Goal: Task Accomplishment & Management: Use online tool/utility

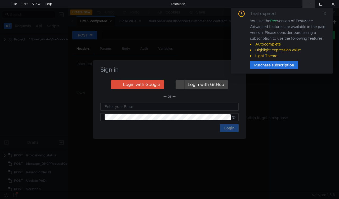
click at [305, 3] on div at bounding box center [308, 4] width 12 height 8
click at [325, 13] on icon at bounding box center [325, 14] width 4 height 4
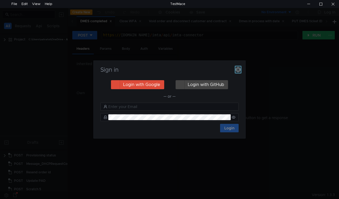
click at [237, 70] on icon "button" at bounding box center [237, 69] width 5 height 5
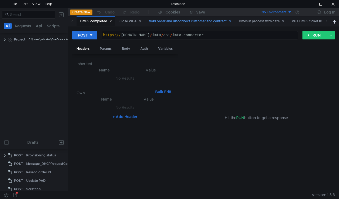
click at [166, 20] on div "Void order and disconnect customer and contract" at bounding box center [190, 22] width 83 height 6
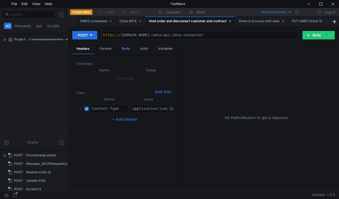
click at [127, 49] on div "Body" at bounding box center [125, 49] width 17 height 10
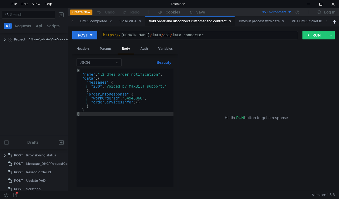
click at [133, 98] on div "{ "name" : "l2_dmes_order_notification" , "data" : { "messages" : { "230" : "Vo…" at bounding box center [124, 132] width 97 height 126
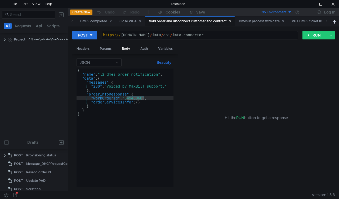
click at [133, 98] on div "{ "name" : "l2_dmes_order_notification" , "data" : { "messages" : { "230" : "Vo…" at bounding box center [124, 132] width 97 height 126
paste textarea "897896"
type textarea ""workOrderId": "54897896","
click at [309, 32] on button "RUN" at bounding box center [314, 35] width 24 height 8
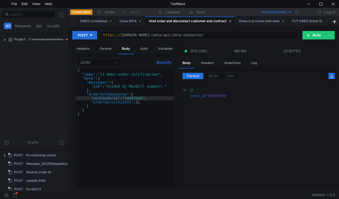
click at [132, 98] on div "{ "name" : "l2_dmes_order_notification" , "data" : { "messages" : { "230" : "Vo…" at bounding box center [124, 132] width 97 height 126
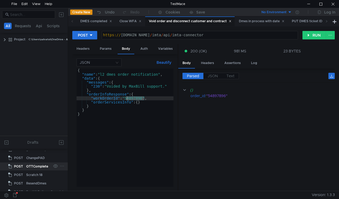
scroll to position [217, 0]
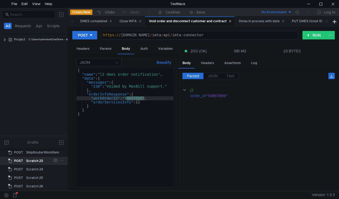
click at [38, 162] on div "Scratch 23" at bounding box center [34, 161] width 17 height 8
click at [38, 161] on div "Scratch 23" at bounding box center [34, 161] width 17 height 8
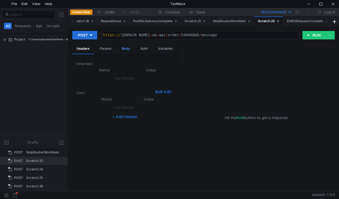
click at [130, 46] on div "Body" at bounding box center [125, 49] width 17 height 10
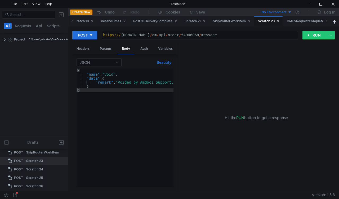
click at [188, 34] on div "https:// mbx.dfni.nl / om / api / order / 54946068 / message" at bounding box center [200, 39] width 196 height 12
paste textarea "2515574"
type textarea "https://mbx.dfni.nl/om/api/order/52515574/message"
click at [309, 34] on button "RUN" at bounding box center [314, 35] width 24 height 8
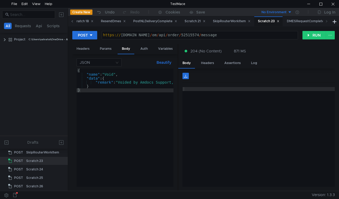
click at [71, 21] on icon at bounding box center [72, 21] width 3 height 3
click at [71, 20] on icon at bounding box center [72, 21] width 3 height 3
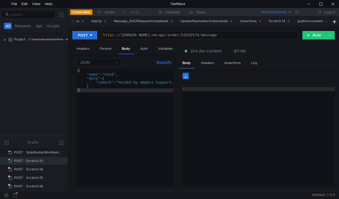
click at [71, 20] on icon at bounding box center [72, 21] width 3 height 3
click at [70, 20] on span at bounding box center [72, 21] width 8 height 10
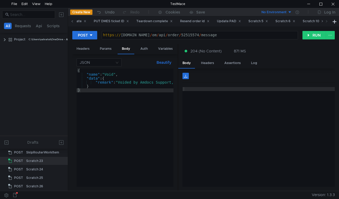
click at [70, 20] on span at bounding box center [72, 21] width 8 height 10
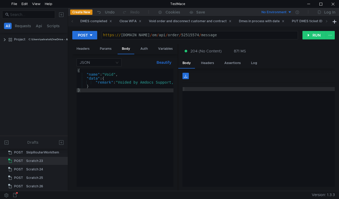
click at [70, 20] on span at bounding box center [72, 21] width 8 height 10
click at [183, 20] on div "Void order and disconnect customer and contract" at bounding box center [190, 22] width 83 height 6
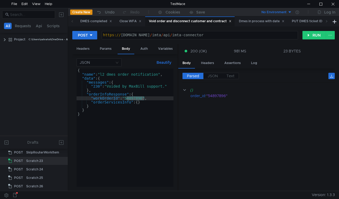
click at [134, 97] on div "{ "name" : "l2_dmes_order_notification" , "data" : { "messages" : { "230" : "Vo…" at bounding box center [124, 128] width 97 height 118
click at [134, 97] on div "{ "name" : "l2_dmes_order_notification" , "data" : { "messages" : { "230" : "Vo…" at bounding box center [124, 132] width 97 height 126
paste textarea "2515574"
click at [316, 34] on button "RUN" at bounding box center [314, 35] width 24 height 8
click at [101, 86] on div "{ "name" : "l2_dmes_order_notification" , "data" : { "messages" : { "230" : "Vo…" at bounding box center [124, 132] width 97 height 126
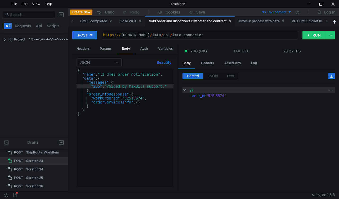
scroll to position [0, 1]
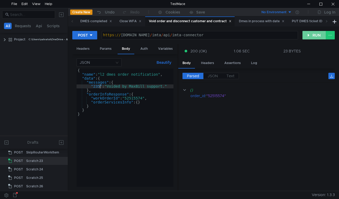
click at [308, 35] on button "RUN" at bounding box center [314, 35] width 24 height 8
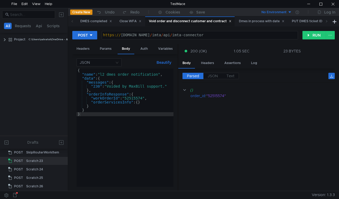
type textarea ""23": "Voided by MaxBill support.""
click at [318, 31] on button "RUN" at bounding box center [314, 35] width 24 height 8
click at [130, 21] on div "Close WFA" at bounding box center [130, 22] width 22 height 6
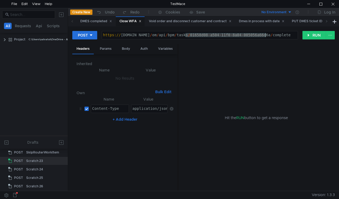
drag, startPoint x: 188, startPoint y: 34, endPoint x: 265, endPoint y: 34, distance: 77.8
click at [265, 34] on div "https:// mbx.dfni.nl / om / api / bpm / tasks / 01658d08-a504-11f0-8a04-005056a…" at bounding box center [200, 39] width 196 height 12
paste textarea "89d379cf-a5a5-11f0-b60f-005056a6d44f"
click at [314, 35] on button "RUN" at bounding box center [314, 35] width 24 height 8
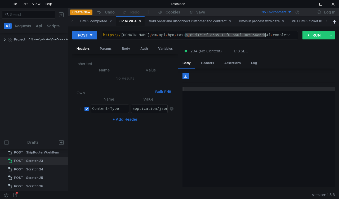
paste textarea "f1b69c81-a5ac"
click at [307, 35] on button "RUN" at bounding box center [314, 35] width 24 height 8
drag, startPoint x: 185, startPoint y: 35, endPoint x: 265, endPoint y: 33, distance: 79.1
click at [265, 33] on div "https:// mbx.dfni.nl / om / api / bpm / tasks / f1b69c81-a5ac-11f0-b60f-005056a…" at bounding box center [200, 39] width 196 height 12
paste textarea "4c558272-a57e-11f0-aaf1-005056a636e"
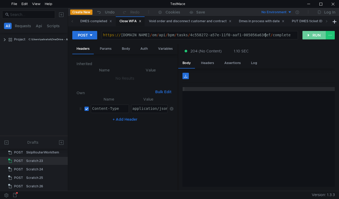
click at [309, 39] on button "RUN" at bounding box center [314, 35] width 24 height 8
drag, startPoint x: 185, startPoint y: 34, endPoint x: 265, endPoint y: 35, distance: 80.4
click at [265, 35] on div "https:// mbx.dfni.nl / om / api / bpm / tasks / 4c558272-a57e-11f0-aaf1-005056a…" at bounding box center [200, 39] width 196 height 12
paste textarea "ede247e8-a57d-11f0-bcd2-005056a64e09"
type textarea "https://mbx.dfni.nl/om/api/bpm/tasks/ede247e8-a57d-11f0-bcd2-005056a64e09/compl…"
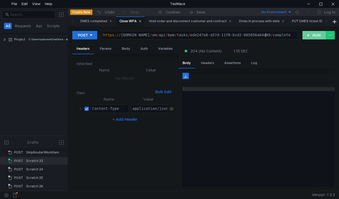
click at [305, 38] on button "RUN" at bounding box center [314, 35] width 24 height 8
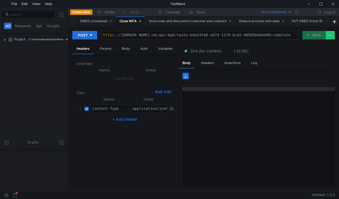
scroll to position [217, 0]
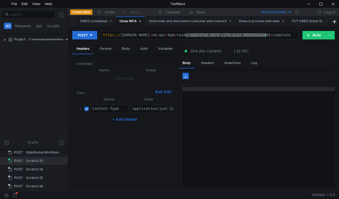
drag, startPoint x: 185, startPoint y: 35, endPoint x: 265, endPoint y: 34, distance: 79.6
click at [265, 34] on div "https:// [DOMAIN_NAME] / om / api / bpm / tasks / ede247e8-a57d-11f0-bcd2-00505…" at bounding box center [200, 39] width 196 height 12
paste textarea "8b6445ae-a54b"
type textarea "[URL][DOMAIN_NAME]"
click at [312, 36] on button "RUN" at bounding box center [314, 35] width 24 height 8
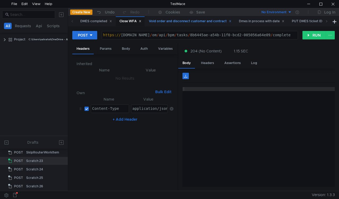
click at [178, 18] on div "Void order and disconnect customer and contract" at bounding box center [189, 21] width 89 height 10
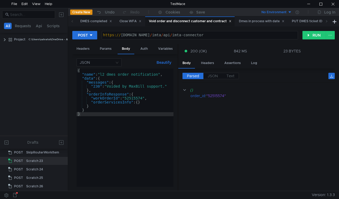
click at [180, 21] on div "Void order and disconnect customer and contract" at bounding box center [190, 22] width 83 height 6
click at [134, 98] on div "{ "name" : "l2_dmes_order_notification" , "data" : { "messages" : { "230" : "Vo…" at bounding box center [124, 132] width 97 height 126
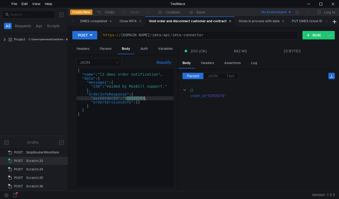
click at [134, 98] on div "{ "name" : "l2_dmes_order_notification" , "data" : { "messages" : { "230" : "Vo…" at bounding box center [124, 132] width 97 height 126
paste textarea "754967"
click at [311, 38] on button "RUN" at bounding box center [314, 35] width 24 height 8
click at [308, 38] on button "RUN" at bounding box center [314, 35] width 24 height 8
click at [100, 86] on div "{ "name" : "l2_dmes_order_notification" , "data" : { "messages" : { "230" : "Vo…" at bounding box center [124, 132] width 97 height 126
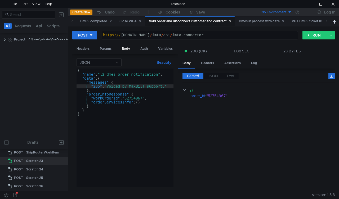
scroll to position [0, 1]
type textarea ""235": "Voided by MaxBill support.""
click at [314, 33] on button "RUN" at bounding box center [314, 35] width 24 height 8
click at [326, 21] on icon at bounding box center [326, 21] width 1 height 2
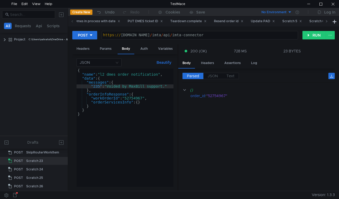
click at [326, 21] on icon at bounding box center [326, 21] width 1 height 2
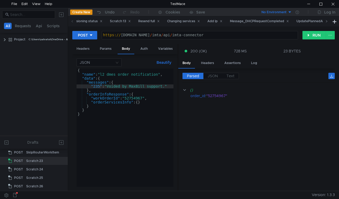
click at [326, 21] on icon at bounding box center [326, 21] width 1 height 2
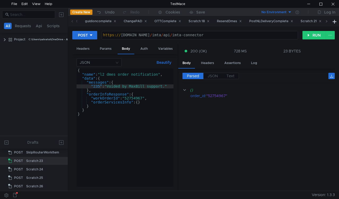
click at [326, 21] on icon at bounding box center [326, 21] width 1 height 2
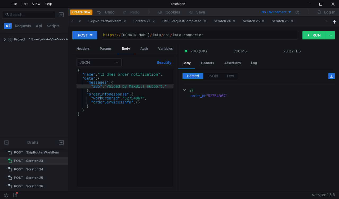
click at [326, 21] on icon at bounding box center [326, 21] width 1 height 2
click at [155, 21] on div "Scratch 23" at bounding box center [143, 22] width 21 height 6
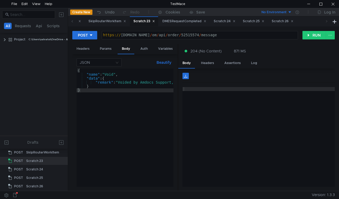
click at [184, 36] on div "https:// mbx.dfni.nl / om / api / order / 52515574 / message" at bounding box center [200, 39] width 196 height 12
click at [184, 35] on div "https:// mbx.dfni.nl / om / api / order / 52515574 / message" at bounding box center [200, 39] width 196 height 12
paste textarea "754967"
click at [306, 36] on button "RUN" at bounding box center [314, 35] width 24 height 8
click at [185, 35] on div "https:// mbx.dfni.nl / om / api / order / 52754967 / message" at bounding box center [200, 39] width 196 height 12
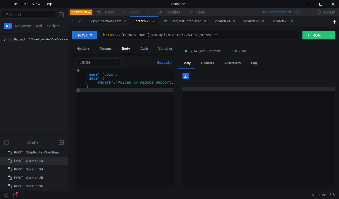
click at [185, 35] on div "https:// mbx.dfni.nl / om / api / order / 52754967 / message" at bounding box center [200, 39] width 196 height 12
paste textarea "00689"
click at [312, 37] on button "RUN" at bounding box center [314, 35] width 24 height 8
click at [184, 32] on div "https:// [DOMAIN_NAME] / om / api / order / 52700689 / message" at bounding box center [200, 35] width 196 height 8
click at [185, 36] on div "https:// [DOMAIN_NAME] / om / api / order / 52700689 / message" at bounding box center [200, 39] width 196 height 12
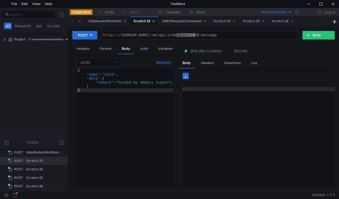
click at [185, 36] on div "https:// [DOMAIN_NAME] / om / api / order / 52700689 / message" at bounding box center [200, 39] width 196 height 12
paste textarea "52699534"
click at [185, 36] on div "https:// [DOMAIN_NAME] / om / api / order / 52700689 / message" at bounding box center [200, 39] width 196 height 12
click at [181, 35] on div "https:// [DOMAIN_NAME] / om / api / order / 52700689 / message" at bounding box center [200, 39] width 196 height 12
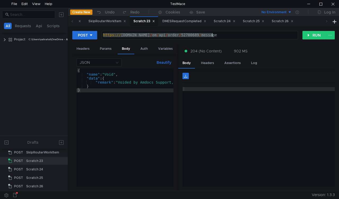
click at [181, 35] on div "https:// [DOMAIN_NAME] / om / api / order / 52700689 / message" at bounding box center [200, 39] width 196 height 12
paste textarea "52699534"
click at [184, 36] on div "https:// [DOMAIN_NAME] / om / api / order / 52700689 / message" at bounding box center [200, 39] width 196 height 12
paste textarea "699534"
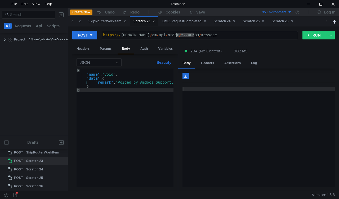
type textarea "https://mbx.dfni.nl/om/api/order/52699534/message"
click at [307, 37] on button "RUN" at bounding box center [314, 35] width 24 height 8
click at [72, 21] on icon at bounding box center [72, 21] width 3 height 3
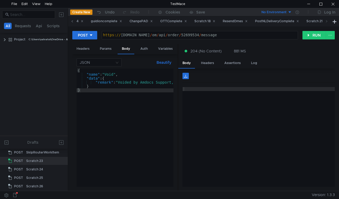
click at [72, 21] on icon at bounding box center [72, 21] width 3 height 3
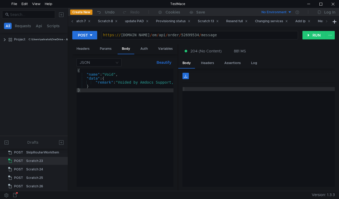
click at [72, 21] on icon at bounding box center [72, 21] width 3 height 3
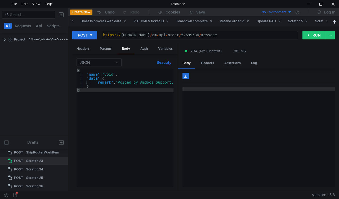
click at [72, 21] on icon at bounding box center [72, 21] width 3 height 3
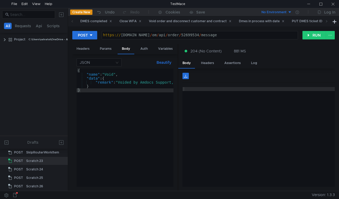
click at [115, 189] on div "JSON Beautify { "name" : "Void" , "data" : { "remark" : "Voided by Amdocs Suppo…" at bounding box center [124, 122] width 105 height 137
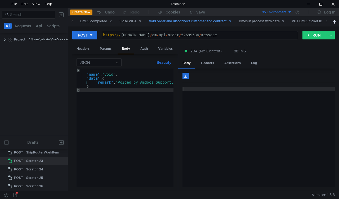
click at [178, 22] on div "Void order and disconnect customer and contract" at bounding box center [190, 22] width 83 height 6
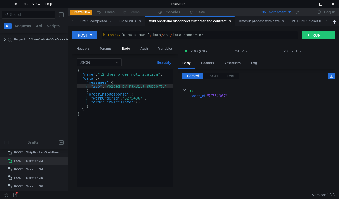
click at [133, 98] on div "{ "name" : "l2_dmes_order_notification" , "data" : { "messages" : { "235" : "Vo…" at bounding box center [124, 132] width 97 height 126
paste textarea "00689"
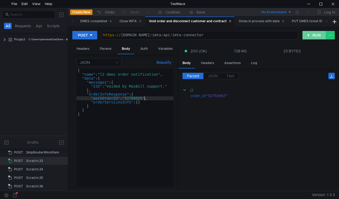
click at [311, 34] on button "RUN" at bounding box center [314, 35] width 24 height 8
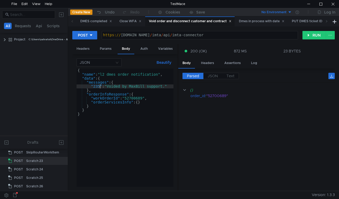
click at [99, 88] on div "{ "name" : "l2_dmes_order_notification" , "data" : { "messages" : { "235" : "Vo…" at bounding box center [124, 132] width 97 height 126
click at [307, 33] on button "RUN" at bounding box center [314, 35] width 24 height 8
click at [134, 97] on div "{ "name" : "l2_dmes_order_notification" , "data" : { "messages" : { "230" : "Vo…" at bounding box center [124, 132] width 97 height 126
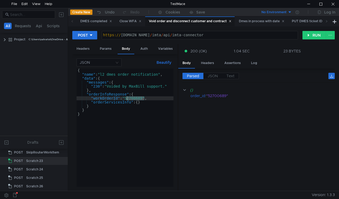
paste textarea "699534"
click at [308, 34] on button "RUN" at bounding box center [314, 35] width 24 height 8
click at [100, 85] on div "{ "name" : "l2_dmes_order_notification" , "data" : { "messages" : { "230" : "Vo…" at bounding box center [124, 132] width 97 height 126
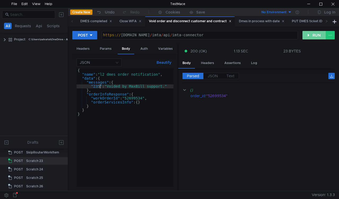
type textarea ""235": "Voided by MaxBill support.""
click at [311, 37] on button "RUN" at bounding box center [314, 35] width 24 height 8
click at [328, 20] on span at bounding box center [326, 21] width 8 height 10
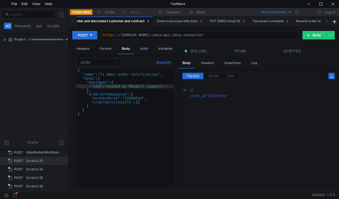
click at [328, 20] on span at bounding box center [326, 21] width 8 height 10
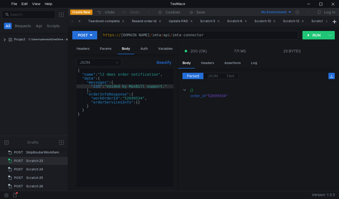
click at [328, 20] on span at bounding box center [326, 21] width 8 height 10
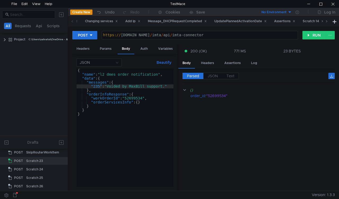
click at [328, 20] on span at bounding box center [326, 21] width 8 height 10
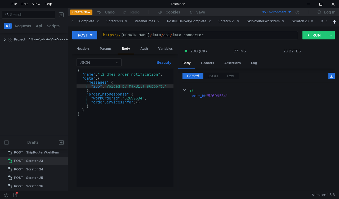
click at [328, 20] on span at bounding box center [326, 21] width 8 height 10
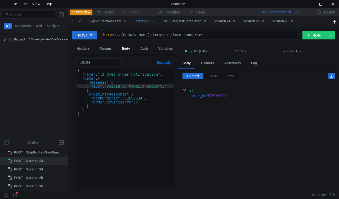
click at [158, 18] on div "Scratch 23" at bounding box center [144, 21] width 28 height 10
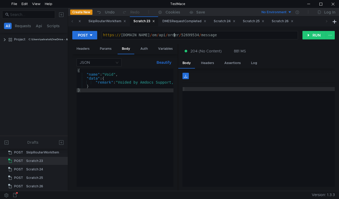
click at [174, 36] on div "https:// mbx.dfni.nl / om / api / order / 52699534 / message" at bounding box center [200, 39] width 196 height 12
click at [182, 35] on div "https:// mbx.dfni.nl / om / api / order / 52699534 / message" at bounding box center [200, 39] width 196 height 12
click at [312, 38] on button "RUN" at bounding box center [314, 35] width 24 height 8
click at [184, 34] on div "https:// mbx.dfni.nl / om / api / order / 52699534 / message" at bounding box center [200, 39] width 196 height 12
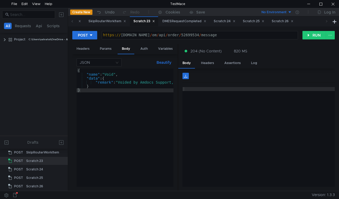
click at [184, 34] on div "https:// mbx.dfni.nl / om / api / order / 52699534 / message" at bounding box center [200, 39] width 196 height 12
paste textarea "700689"
type textarea "https://mbx.dfni.nl/om/api/order/52700689/message"
click at [311, 35] on button "RUN" at bounding box center [314, 35] width 24 height 8
click at [72, 21] on icon at bounding box center [72, 21] width 3 height 3
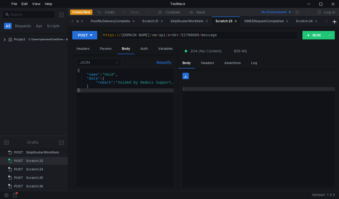
click at [72, 21] on icon at bounding box center [72, 21] width 3 height 3
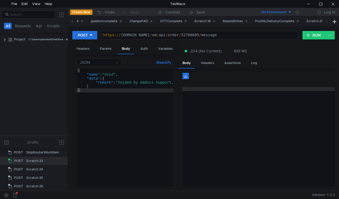
click at [72, 21] on icon at bounding box center [72, 21] width 3 height 3
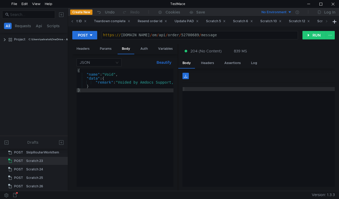
click at [72, 21] on icon at bounding box center [72, 21] width 3 height 3
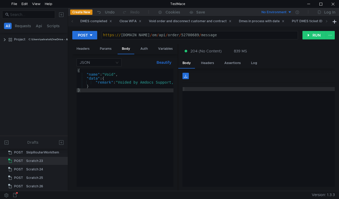
click at [72, 21] on icon at bounding box center [72, 21] width 3 height 3
click at [170, 23] on div "Void order and disconnect customer and contract" at bounding box center [190, 22] width 83 height 6
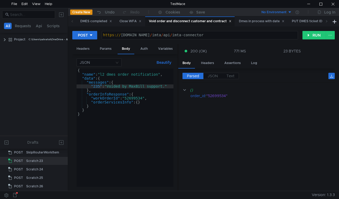
click at [136, 96] on div "{ "name" : "l2_dmes_order_notification" , "data" : { "messages" : { "235" : "Vo…" at bounding box center [124, 132] width 97 height 126
paste textarea "5158"
click at [99, 86] on div "{ "name" : "l2_dmes_order_notification" , "data" : { "messages" : { "235" : "Vo…" at bounding box center [124, 132] width 97 height 126
type textarea ""235": "Voided by MaxBill support.""
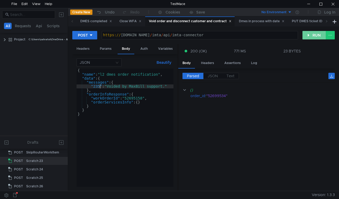
click at [313, 34] on button "RUN" at bounding box center [314, 35] width 24 height 8
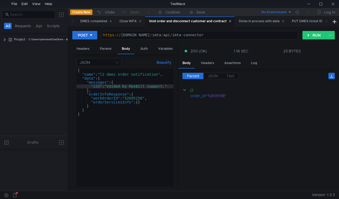
scroll to position [217, 0]
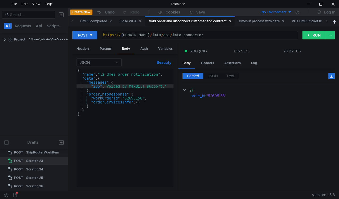
click at [139, 99] on div "{ "name" : "l2_dmes_order_notification" , "data" : { "messages" : { "235" : "Vo…" at bounding box center [124, 132] width 97 height 126
paste textarea "767833"
type textarea ""workOrderId": "52767833","
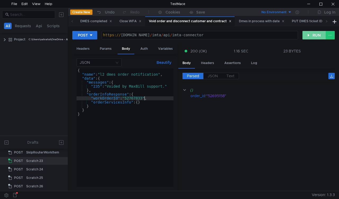
click at [316, 37] on button "RUN" at bounding box center [314, 35] width 24 height 8
click at [328, 22] on span at bounding box center [326, 21] width 8 height 10
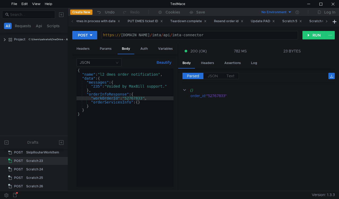
click at [328, 22] on span at bounding box center [326, 21] width 8 height 10
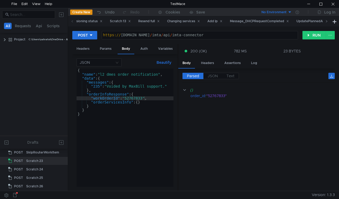
click at [328, 22] on span at bounding box center [326, 21] width 8 height 10
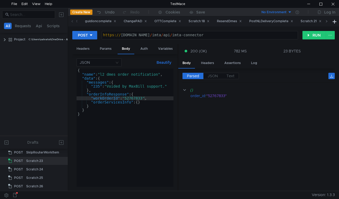
click at [328, 22] on span at bounding box center [326, 21] width 8 height 10
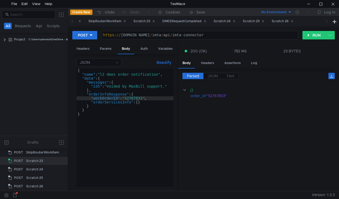
click at [328, 22] on span at bounding box center [326, 21] width 8 height 10
click at [126, 21] on icon at bounding box center [124, 21] width 3 height 3
click at [161, 22] on div "DMESRequestCompleted" at bounding box center [139, 22] width 44 height 6
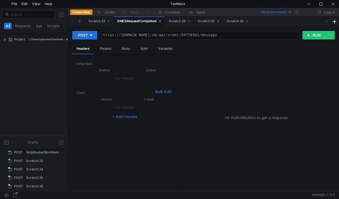
scroll to position [65, 0]
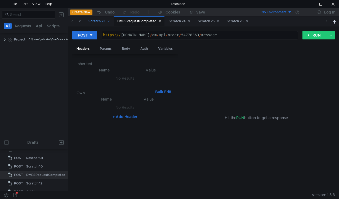
click at [110, 21] on div "Scratch 23" at bounding box center [98, 22] width 21 height 6
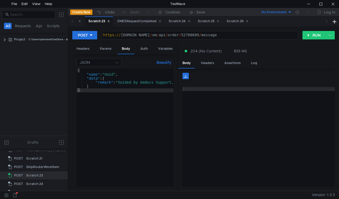
click at [185, 35] on div "https:// [DOMAIN_NAME] / om / api / order / 52700689 / message" at bounding box center [200, 39] width 196 height 12
paste textarea "3007980"
type textarea "[URL][DOMAIN_NAME]"
click at [312, 34] on button "RUN" at bounding box center [314, 35] width 24 height 8
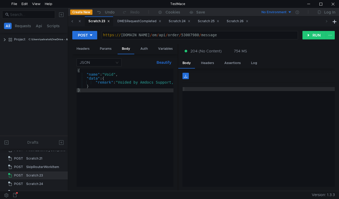
click at [74, 21] on span at bounding box center [72, 21] width 8 height 10
click at [74, 20] on span at bounding box center [72, 21] width 8 height 10
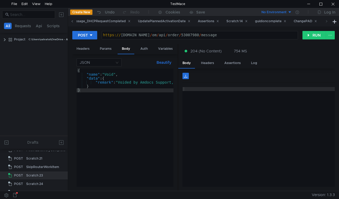
click at [74, 20] on span at bounding box center [72, 21] width 8 height 10
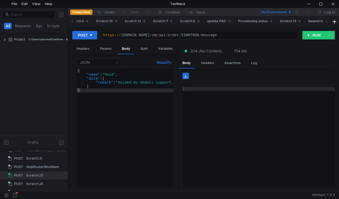
click at [74, 20] on span at bounding box center [72, 21] width 8 height 10
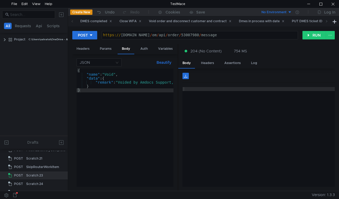
click at [74, 20] on span at bounding box center [72, 21] width 8 height 10
click at [185, 23] on div "Void order and disconnect customer and contract" at bounding box center [190, 22] width 83 height 6
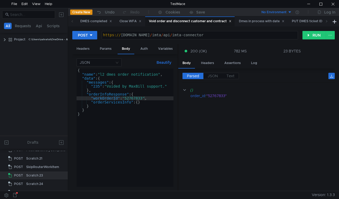
click at [131, 98] on div "{ "name" : "l2_dmes_order_notification" , "data" : { "messages" : { "235" : "Vo…" at bounding box center [124, 132] width 97 height 126
click at [132, 98] on div "{ "name" : "l2_dmes_order_notification" , "data" : { "messages" : { "235" : "Vo…" at bounding box center [124, 132] width 97 height 126
paste textarea "53007980"
click at [138, 97] on div "{ "name" : "l2_dmes_order_notification" , "data" : { "messages" : { "235" : "Vo…" at bounding box center [124, 132] width 97 height 126
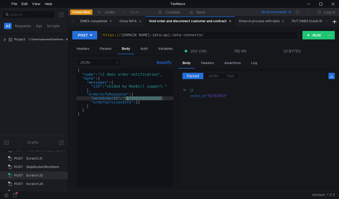
paste textarea "3007980"
click at [309, 32] on button "RUN" at bounding box center [314, 35] width 24 height 8
click at [101, 85] on div "{ "name" : "l2_dmes_order_notification" , "data" : { "messages" : { "235" : "Vo…" at bounding box center [124, 132] width 97 height 126
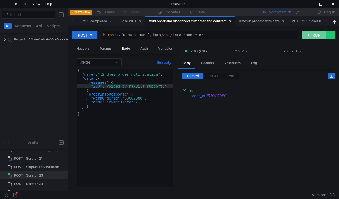
click at [314, 34] on button "RUN" at bounding box center [314, 35] width 24 height 8
click at [134, 97] on div "{ "name" : "l2_dmes_order_notification" , "data" : { "messages" : { "230" : "Vo…" at bounding box center [124, 132] width 97 height 126
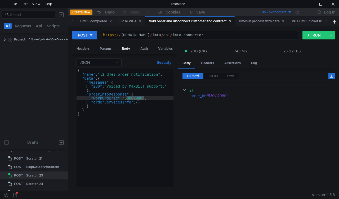
paste textarea "2971539"
click at [309, 31] on button "RUN" at bounding box center [314, 35] width 24 height 8
click at [129, 98] on div "{ "name" : "l2_dmes_order_notification" , "data" : { "messages" : { "230" : "Vo…" at bounding box center [124, 132] width 97 height 126
paste textarea "230": "Voided by MaxBill support.""
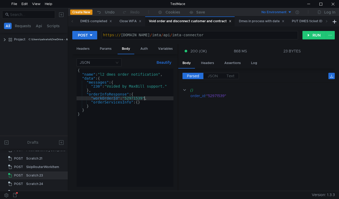
click at [99, 85] on div "{ "name" : "l2_dmes_order_notification" , "data" : { "messages" : { "230" : "Vo…" at bounding box center [124, 132] width 97 height 126
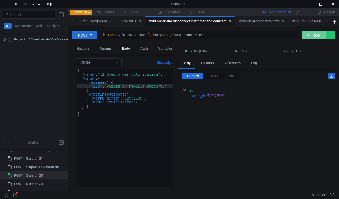
click at [311, 34] on button "RUN" at bounding box center [314, 35] width 24 height 8
click at [134, 99] on div "{ "name" : "l2_dmes_order_notification" , "data" : { "messages" : { "235" : "Vo…" at bounding box center [124, 132] width 97 height 126
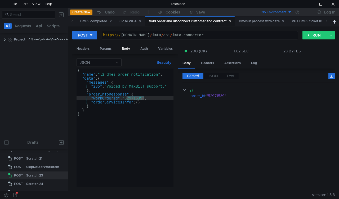
click at [134, 99] on div "{ "name" : "l2_dmes_order_notification" , "data" : { "messages" : { "235" : "Vo…" at bounding box center [124, 132] width 97 height 126
paste textarea "29700"
click at [311, 34] on button "RUN" at bounding box center [314, 35] width 24 height 8
click at [100, 86] on div "{ "name" : "l2_dmes_order_notification" , "data" : { "messages" : { "235" : "Vo…" at bounding box center [124, 132] width 97 height 126
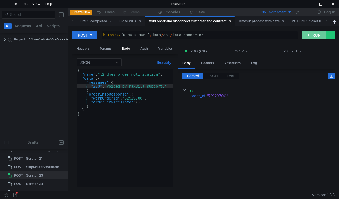
type textarea ""230": "Voided by MaxBill support.""
click at [308, 38] on button "RUN" at bounding box center [314, 35] width 24 height 8
click at [326, 21] on icon at bounding box center [326, 21] width 3 height 3
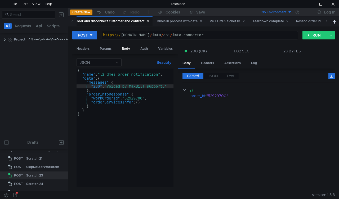
click at [326, 21] on icon at bounding box center [326, 21] width 3 height 3
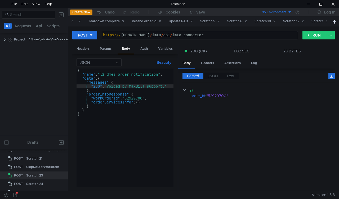
click at [326, 21] on icon at bounding box center [326, 21] width 3 height 3
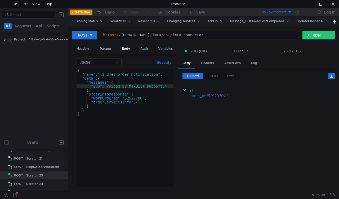
click at [326, 21] on icon at bounding box center [326, 21] width 3 height 3
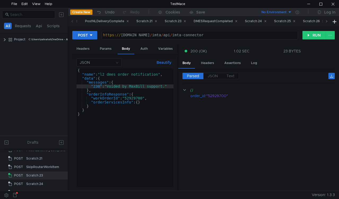
click at [326, 21] on icon at bounding box center [326, 21] width 3 height 3
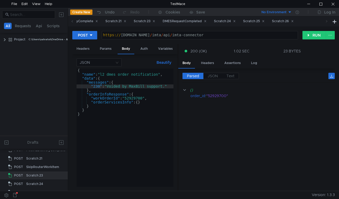
click at [326, 21] on icon at bounding box center [326, 21] width 3 height 3
click at [155, 22] on div "Scratch 23" at bounding box center [144, 22] width 21 height 6
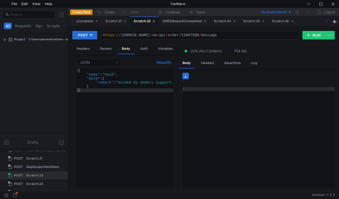
click at [185, 35] on div "https:// mbx.dfni.nl / om / api / order / 53007980 / message" at bounding box center [200, 39] width 196 height 12
paste textarea "2971539"
type textarea "https://mbx.dfni.nl/om/api/order/52971539/message"
click at [308, 35] on button "RUN" at bounding box center [314, 35] width 24 height 8
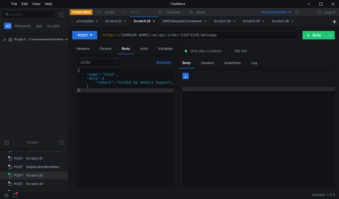
click at [187, 34] on div "https:// [DOMAIN_NAME] / om / api / order / 52971539 / message" at bounding box center [200, 39] width 196 height 12
paste textarea "29700"
click at [313, 38] on button "RUN" at bounding box center [314, 35] width 24 height 8
click at [184, 34] on div "https:// [DOMAIN_NAME] / om / api / order / 52929700 / message" at bounding box center [200, 39] width 196 height 12
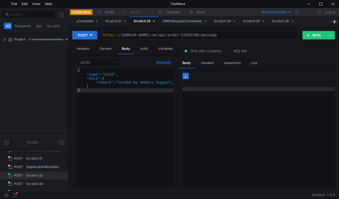
click at [184, 34] on div "https:// [DOMAIN_NAME] / om / api / order / 52929700 / message" at bounding box center [200, 39] width 196 height 12
paste textarea "13197"
type textarea "https://mbx.dfni.nl/om/api/order/52913197/message"
click at [311, 35] on button "RUN" at bounding box center [314, 35] width 24 height 8
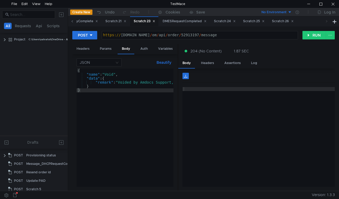
click at [73, 21] on icon at bounding box center [72, 21] width 3 height 3
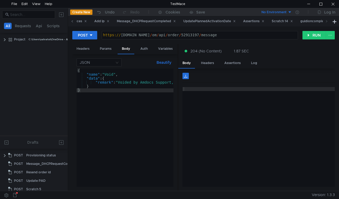
click at [73, 21] on icon at bounding box center [72, 21] width 3 height 3
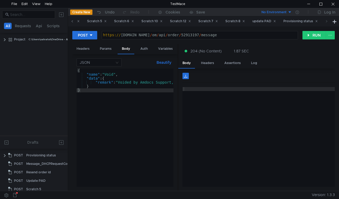
click at [73, 21] on icon at bounding box center [72, 21] width 3 height 3
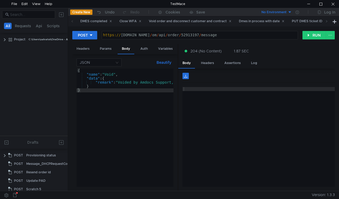
click at [73, 21] on icon at bounding box center [72, 21] width 3 height 3
click at [180, 22] on div "Void order and disconnect customer and contract" at bounding box center [190, 22] width 83 height 6
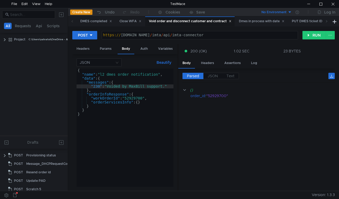
click at [135, 98] on div "{ "name" : "l2_dmes_order_notification" , "data" : { "messages" : { "230" : "Vo…" at bounding box center [124, 132] width 97 height 126
paste textarea "13197"
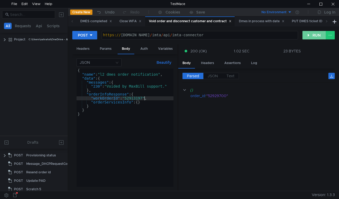
click at [307, 35] on button "RUN" at bounding box center [314, 35] width 24 height 8
click at [134, 98] on div "{ "name" : "l2_dmes_order_notification" , "data" : { "messages" : { "230" : "Vo…" at bounding box center [124, 132] width 97 height 126
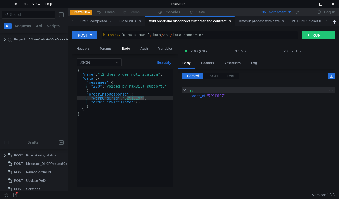
paste textarea "824013"
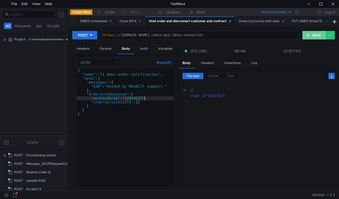
click at [310, 32] on button "RUN" at bounding box center [314, 35] width 24 height 8
click at [100, 84] on div "{ "name" : "l2_dmes_order_notification" , "data" : { "messages" : { "230" : "Vo…" at bounding box center [124, 132] width 97 height 126
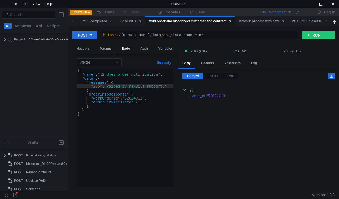
scroll to position [0, 1]
type textarea ""235": "Voided by MaxBill support.""
click at [306, 37] on button "RUN" at bounding box center [314, 35] width 24 height 8
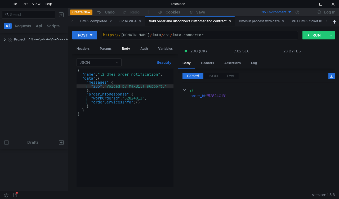
scroll to position [217, 0]
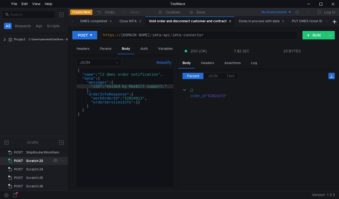
click at [35, 160] on div "Scratch 23" at bounding box center [34, 161] width 17 height 8
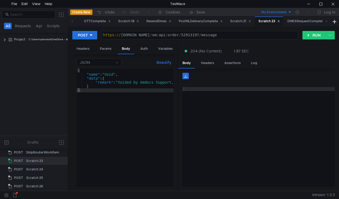
click at [184, 34] on div "https:// mbx.dfni.nl / om / api / order / 52913197 / message" at bounding box center [200, 39] width 196 height 12
paste textarea "824013"
click at [307, 36] on button "RUN" at bounding box center [314, 35] width 24 height 8
click at [191, 34] on div "https:// mbx.dfni.nl / om / api / order / 52824013 / message" at bounding box center [200, 39] width 196 height 12
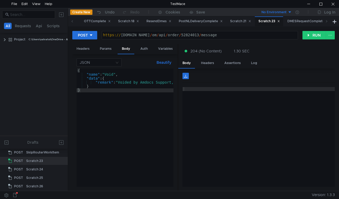
click at [191, 34] on div "https:// mbx.dfni.nl / om / api / order / 52824013 / message" at bounding box center [200, 39] width 196 height 12
paste textarea "3164"
type textarea "https://mbx.dfni.nl/om/api/order/52823164/message"
click at [323, 34] on button "RUN" at bounding box center [314, 35] width 24 height 8
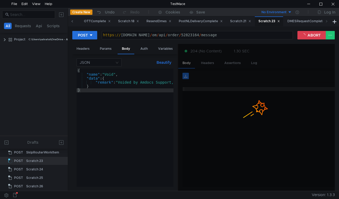
click at [69, 23] on span at bounding box center [72, 21] width 8 height 10
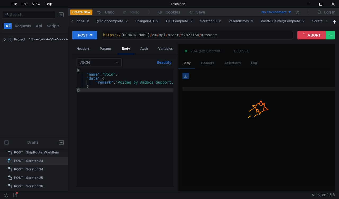
click at [70, 22] on span at bounding box center [72, 21] width 8 height 10
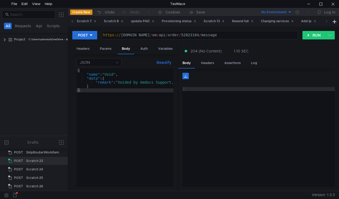
click at [70, 22] on span at bounding box center [72, 21] width 8 height 10
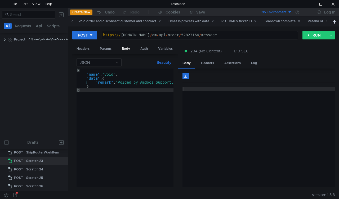
click at [70, 22] on span at bounding box center [72, 21] width 8 height 10
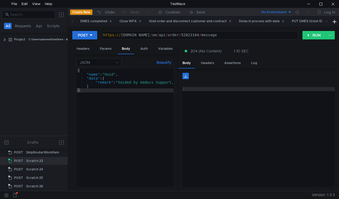
click at [70, 22] on span at bounding box center [72, 21] width 8 height 10
click at [165, 22] on div "Void order and disconnect customer and contract" at bounding box center [190, 22] width 83 height 6
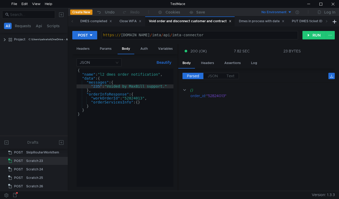
click at [133, 98] on div "{ "name" : "l2_dmes_order_notification" , "data" : { "messages" : { "235" : "Vo…" at bounding box center [124, 132] width 97 height 126
paste textarea "3164"
click at [309, 30] on div "POST https:// mbx.dfni.nl / imta / api / imta-connector ההההההההההההההההההההההה…" at bounding box center [203, 108] width 271 height 164
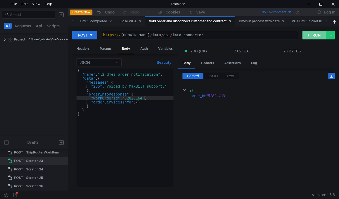
click at [312, 32] on button "RUN" at bounding box center [314, 35] width 24 height 8
click at [99, 85] on div "{ "name" : "l2_dmes_order_notification" , "data" : { "messages" : { "235" : "Vo…" at bounding box center [124, 132] width 97 height 126
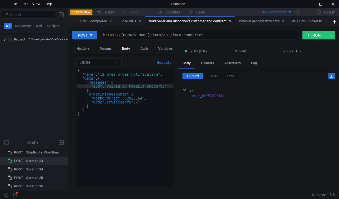
scroll to position [0, 1]
click at [310, 34] on button "RUN" at bounding box center [314, 35] width 24 height 8
click at [137, 98] on div "{ "name" : "l2_dmes_order_notification" , "data" : { "messages" : { "230" : "Vo…" at bounding box center [124, 132] width 97 height 126
paste textarea "79547"
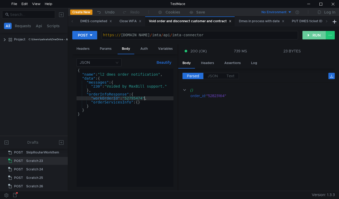
click at [311, 35] on button "RUN" at bounding box center [314, 35] width 24 height 8
click at [99, 86] on div "{ "name" : "l2_dmes_order_notification" , "data" : { "messages" : { "230" : "Vo…" at bounding box center [124, 132] width 97 height 126
click at [312, 35] on button "RUN" at bounding box center [314, 35] width 24 height 8
type textarea ""workOrderId": "52795474","
click at [138, 97] on div "{ "name" : "l2_dmes_order_notification" , "data" : { "messages" : { "235" : "Vo…" at bounding box center [124, 132] width 97 height 126
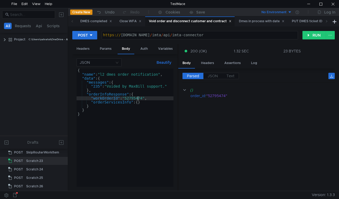
click at [138, 97] on div "{ "name" : "l2_dmes_order_notification" , "data" : { "messages" : { "235" : "Vo…" at bounding box center [124, 132] width 97 height 126
click at [34, 159] on div "Scratch 23" at bounding box center [34, 161] width 17 height 8
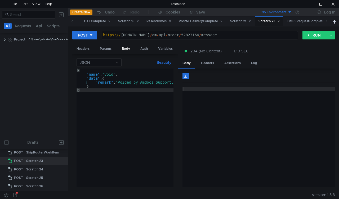
click at [182, 34] on div "https:// mbx.dfni.nl / om / api / order / 52823164 / message" at bounding box center [200, 39] width 196 height 12
click at [181, 34] on div "https:// mbx.dfni.nl / om / api / order / 52823164 / message" at bounding box center [200, 39] width 196 height 12
click at [181, 34] on div "https:// mbx.dfni.nl / om / api / order / 52823164 / message" at bounding box center [200, 35] width 196 height 8
click at [181, 34] on div "https:// mbx.dfni.nl / om / api / order / 52823164 / message" at bounding box center [200, 39] width 196 height 12
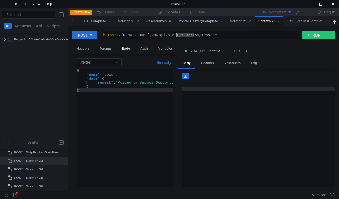
paste textarea "79547"
click at [307, 36] on button "RUN" at bounding box center [314, 35] width 24 height 8
click at [182, 34] on div "https:// mbx.dfni.nl / om / api / order / 52795474 / message" at bounding box center [200, 39] width 196 height 12
paste textarea "3028069"
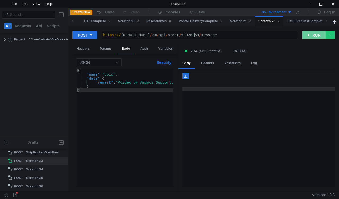
click at [307, 36] on button "RUN" at bounding box center [314, 35] width 24 height 8
click at [187, 35] on div "https:// mbx.dfni.nl / om / api / order / 53028069 / message" at bounding box center [200, 39] width 196 height 12
paste textarea "6566"
type textarea "https://mbx.dfni.nl/om/api/order/53026566/message"
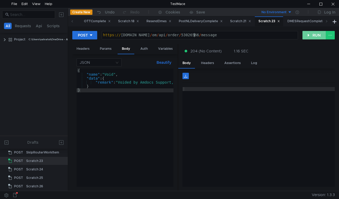
click at [305, 34] on button "RUN" at bounding box center [314, 35] width 24 height 8
click at [71, 22] on icon at bounding box center [71, 21] width 1 height 2
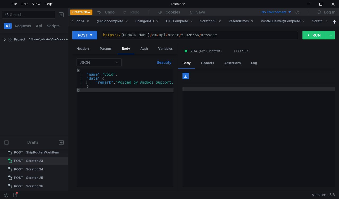
click at [71, 22] on icon at bounding box center [71, 21] width 1 height 2
click at [71, 21] on icon at bounding box center [71, 21] width 1 height 2
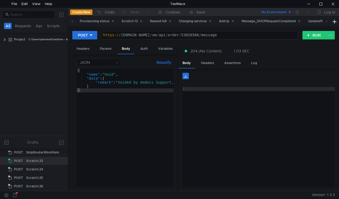
click at [71, 21] on icon at bounding box center [71, 21] width 1 height 2
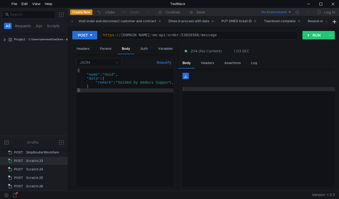
click at [71, 21] on icon at bounding box center [71, 21] width 1 height 2
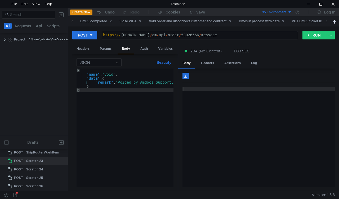
click at [71, 21] on icon at bounding box center [71, 21] width 1 height 2
click at [163, 22] on div "Void order and disconnect customer and contract" at bounding box center [190, 22] width 83 height 6
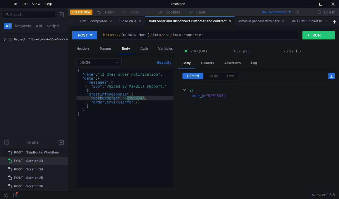
click at [132, 99] on div "{ "name" : "l2_dmes_order_notification" , "data" : { "messages" : { "235" : "Vo…" at bounding box center [124, 128] width 97 height 118
click at [133, 98] on div "{ "name" : "l2_dmes_order_notification" , "data" : { "messages" : { "235" : "Vo…" at bounding box center [124, 132] width 97 height 126
paste textarea "3026566"
click at [310, 37] on button "RUN" at bounding box center [314, 35] width 24 height 8
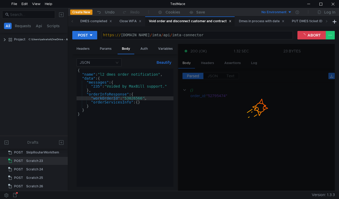
click at [99, 85] on div "{ "name" : "l2_dmes_order_notification" , "data" : { "messages" : { "235" : "Vo…" at bounding box center [124, 132] width 97 height 126
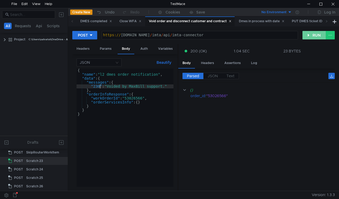
click at [312, 35] on button "RUN" at bounding box center [314, 35] width 24 height 8
click at [132, 97] on div "{ "name" : "l2_dmes_order_notification" , "data" : { "messages" : { "230" : "Vo…" at bounding box center [124, 132] width 97 height 126
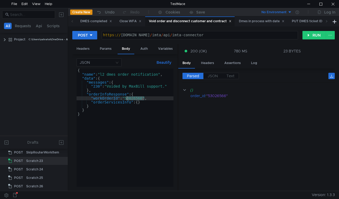
click at [132, 97] on div "{ "name" : "l2_dmes_order_notification" , "data" : { "messages" : { "230" : "Vo…" at bounding box center [124, 132] width 97 height 126
paste textarea "8069"
drag, startPoint x: 313, startPoint y: 30, endPoint x: 310, endPoint y: 35, distance: 6.4
click at [313, 30] on div "POST https:// mbx.dfni.nl / imta / api / imta-connector ההההההההההההההההההההההה…" at bounding box center [203, 108] width 271 height 164
click at [308, 38] on button "RUN" at bounding box center [314, 35] width 24 height 8
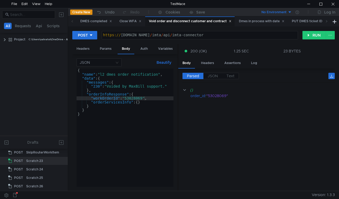
click at [99, 86] on div "{ "name" : "l2_dmes_order_notification" , "data" : { "messages" : { "230" : "Vo…" at bounding box center [124, 132] width 97 height 126
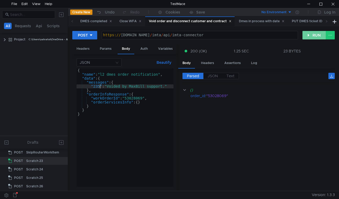
type textarea ""235": "Voided by MaxBill support.""
click at [310, 35] on button "RUN" at bounding box center [314, 35] width 24 height 8
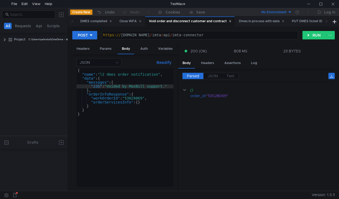
scroll to position [0, 1]
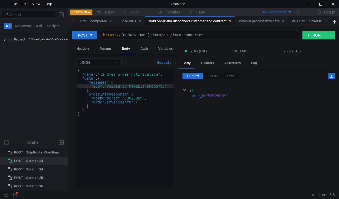
click at [325, 22] on icon at bounding box center [326, 21] width 3 height 3
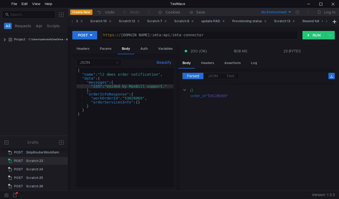
click at [325, 22] on icon at bounding box center [326, 21] width 3 height 3
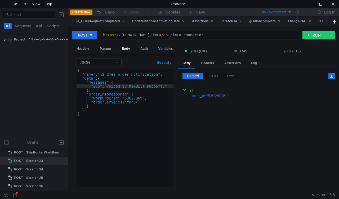
click at [325, 22] on icon at bounding box center [326, 21] width 3 height 3
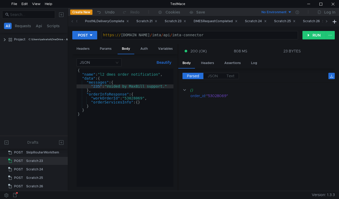
click at [325, 22] on icon at bounding box center [326, 21] width 3 height 3
click at [293, 23] on div "Scratch 26" at bounding box center [283, 22] width 22 height 6
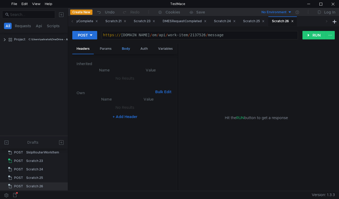
click at [126, 50] on div "Body" at bounding box center [125, 49] width 17 height 10
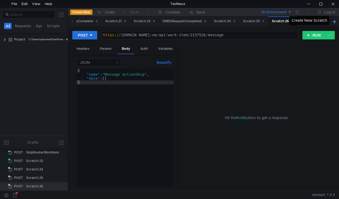
click at [333, 22] on button at bounding box center [334, 21] width 6 height 6
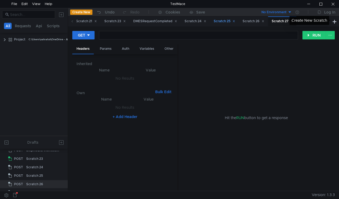
click at [264, 20] on div "Scratch 26" at bounding box center [253, 22] width 22 height 6
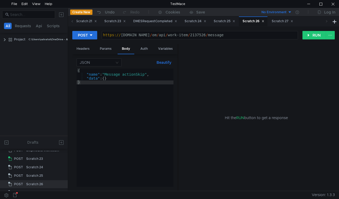
scroll to position [226, 0]
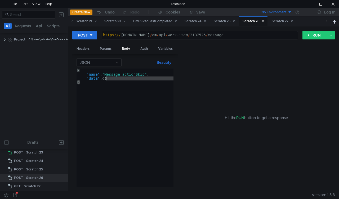
drag, startPoint x: 111, startPoint y: 80, endPoint x: 102, endPoint y: 78, distance: 9.4
click at [102, 78] on div "{ "name" : "Message_actionSkip" , "data" : { } }" at bounding box center [124, 132] width 97 height 126
click at [81, 86] on div "{ "name" : "Message_actionSkip" , "data" : { } }" at bounding box center [124, 132] width 97 height 126
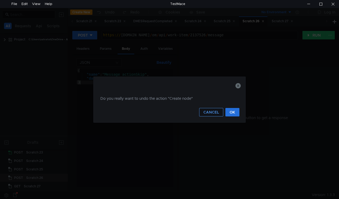
click at [216, 112] on button "CANCEL" at bounding box center [211, 112] width 24 height 8
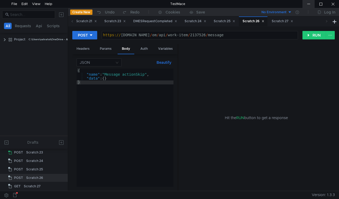
click at [134, 80] on div "{ "name" : "Message_actionSkip" , "data" : { } }" at bounding box center [124, 132] width 97 height 126
click at [311, 3] on div at bounding box center [308, 4] width 12 height 8
click at [310, 3] on div at bounding box center [308, 4] width 12 height 8
click at [308, 3] on div at bounding box center [308, 4] width 12 height 8
click at [308, 10] on body "File Edit View Help TestMace All Requests Api Scripts Project C:\Users\salvatoi…" at bounding box center [169, 99] width 339 height 199
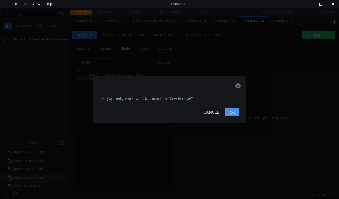
click at [232, 114] on button "OK" at bounding box center [232, 112] width 14 height 8
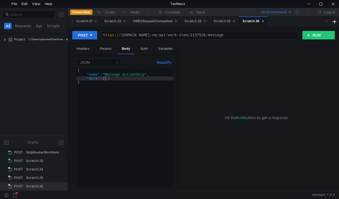
scroll to position [217, 0]
drag, startPoint x: 223, startPoint y: 116, endPoint x: 141, endPoint y: 107, distance: 82.5
click at [168, 112] on as-split "Headers Params Body Auth Variables Other JSON Beautify "data": {} { "name" : "M…" at bounding box center [203, 117] width 262 height 147
click at [124, 103] on div "{ "name" : "Message_actionSkip" , "data" : { } }" at bounding box center [124, 132] width 97 height 126
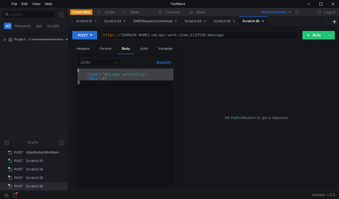
drag, startPoint x: 83, startPoint y: 85, endPoint x: 78, endPoint y: 67, distance: 18.2
click at [78, 67] on div "JSON Beautify } { "name" : "Message_actionSkip" , "data" : { } } הההההההההההההה…" at bounding box center [124, 122] width 97 height 128
type textarea "{ "name": "Message_actionSkip","
click at [334, 22] on button at bounding box center [334, 21] width 6 height 6
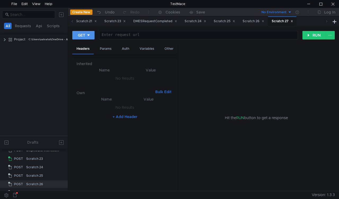
click at [90, 34] on icon at bounding box center [89, 35] width 4 height 4
click at [83, 56] on li "POST" at bounding box center [83, 55] width 23 height 8
click at [126, 49] on div "Body" at bounding box center [125, 49] width 17 height 10
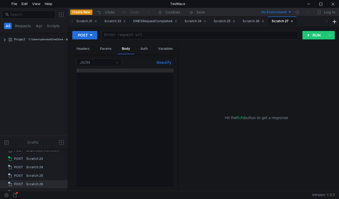
click at [112, 72] on div at bounding box center [124, 132] width 97 height 126
paste textarea "}"
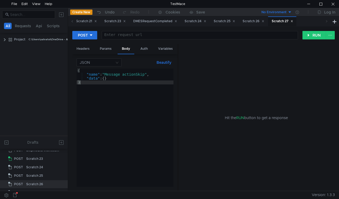
click at [125, 74] on div "{ "name" : "Message_actionSkip" , "data" : { } }" at bounding box center [124, 132] width 97 height 126
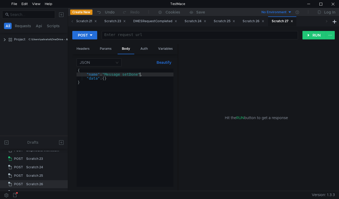
scroll to position [0, 4]
type textarea ""name": "Message_setDone","
click at [264, 20] on div "Scratch 26" at bounding box center [253, 22] width 22 height 6
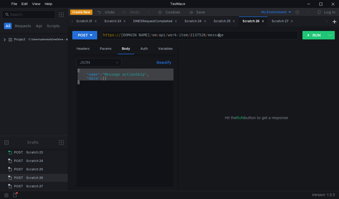
type textarea "https://mbx.dfni.nl/om/api/work-item/2137526/message"
drag, startPoint x: 227, startPoint y: 37, endPoint x: 112, endPoint y: 34, distance: 115.4
click at [112, 34] on div "https:// mbx.dfni.nl / om / api / work-item / 2137526 / message" at bounding box center [200, 39] width 196 height 12
click at [150, 34] on div "https:// mbx.dfni.nl / om / api / work-item / 2137526 / message" at bounding box center [200, 35] width 196 height 8
drag, startPoint x: 173, startPoint y: 32, endPoint x: 29, endPoint y: 28, distance: 143.4
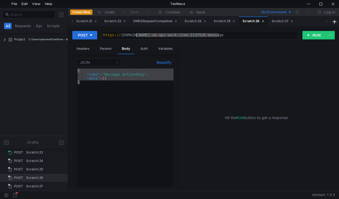
click at [29, 28] on as-split "All Requests Api Scripts Project C:\Users\salvatoi\OneDrive - AMDOCS\Backup Fol…" at bounding box center [169, 99] width 339 height 183
click at [293, 20] on div "Scratch 27" at bounding box center [281, 22] width 21 height 6
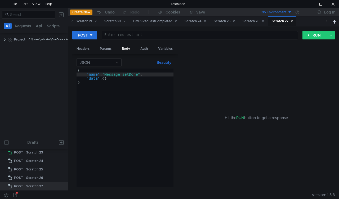
click at [184, 37] on div at bounding box center [200, 39] width 196 height 12
paste textarea "https://mbx.dfni.nl/om/api/work-item/2137526/message"
click at [194, 37] on div "https:// mbx.dfni.nl / om / api / work-item / 2137526 / message" at bounding box center [200, 39] width 196 height 12
paste textarea "63329"
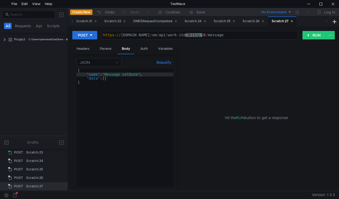
type textarea "https://mbx.dfni.nl/om/api/work-item/2163329/message"
drag, startPoint x: 312, startPoint y: 34, endPoint x: 309, endPoint y: 38, distance: 4.2
click at [312, 34] on button "RUN" at bounding box center [314, 35] width 24 height 8
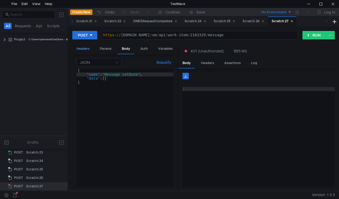
click at [87, 49] on div "Headers" at bounding box center [82, 49] width 21 height 10
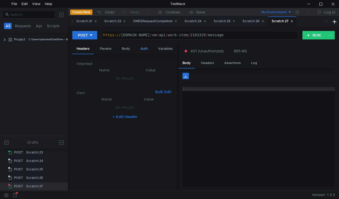
click at [139, 50] on div "Auth" at bounding box center [144, 49] width 16 height 10
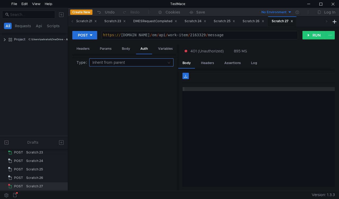
click at [164, 62] on input at bounding box center [129, 62] width 74 height 7
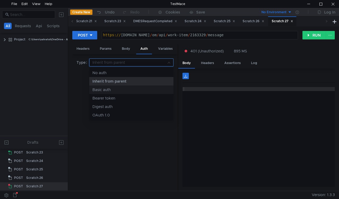
click at [120, 92] on div "Basic auth" at bounding box center [131, 90] width 78 height 6
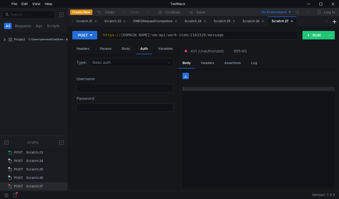
click at [111, 87] on div at bounding box center [125, 92] width 96 height 12
type textarea "superdmin"
click at [104, 106] on div at bounding box center [125, 112] width 96 height 12
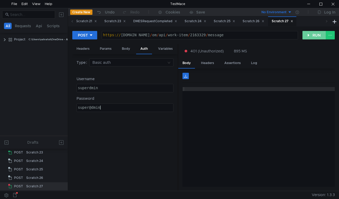
type textarea "super@dmin"
click at [304, 36] on button "RUN" at bounding box center [314, 35] width 24 height 8
click at [88, 87] on div "superdmin" at bounding box center [125, 92] width 96 height 12
type textarea "superadmin"
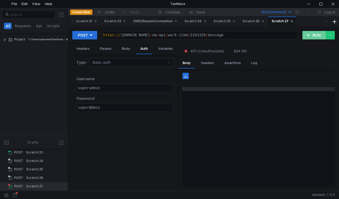
click at [315, 39] on button "RUN" at bounding box center [314, 35] width 24 height 8
click at [121, 49] on div "Body" at bounding box center [125, 49] width 17 height 10
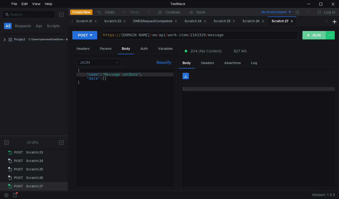
click at [311, 34] on button "RUN" at bounding box center [314, 35] width 24 height 8
click at [68, 20] on span at bounding box center [72, 21] width 8 height 10
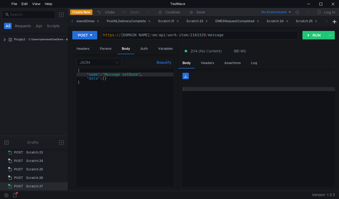
click at [70, 21] on span at bounding box center [72, 21] width 8 height 10
click at [70, 22] on span at bounding box center [72, 21] width 8 height 10
click at [70, 21] on span at bounding box center [72, 21] width 8 height 10
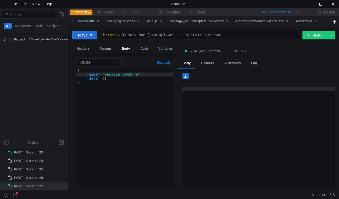
click at [70, 21] on span at bounding box center [72, 21] width 8 height 10
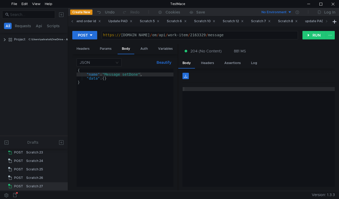
click at [70, 21] on span at bounding box center [72, 21] width 8 height 10
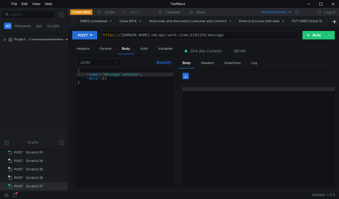
click at [70, 21] on span at bounding box center [72, 21] width 8 height 10
click at [326, 21] on icon at bounding box center [326, 21] width 3 height 3
click at [274, 22] on div "Teardown complete" at bounding box center [270, 22] width 36 height 6
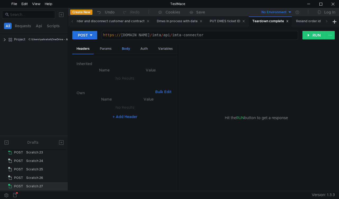
click at [125, 51] on div "Body" at bounding box center [125, 49] width 17 height 10
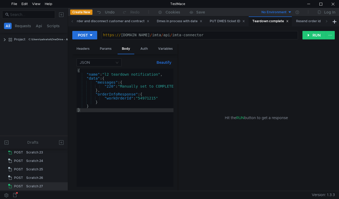
click at [148, 98] on div "{ "name" : "l2_teardown_notification" , "data" : { "messages" : { "220" : "Manu…" at bounding box center [174, 132] width 196 height 126
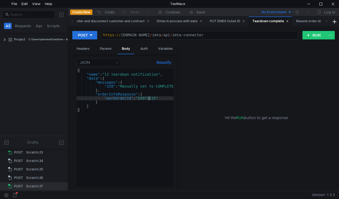
click at [148, 98] on div "{ "name" : "l2_teardown_notification" , "data" : { "messages" : { "220" : "Manu…" at bounding box center [174, 132] width 196 height 126
paste textarea "3805"
click at [310, 37] on button "RUN" at bounding box center [314, 35] width 24 height 8
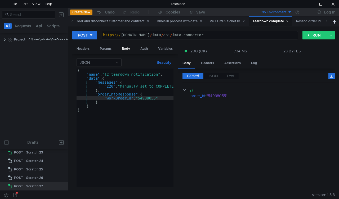
click at [149, 99] on div "{ "name" : "l2_teardown_notification" , "data" : { "messages" : { "220" : "Manu…" at bounding box center [174, 131] width 196 height 124
paste textarea "72470"
click at [310, 37] on button "RUN" at bounding box center [314, 35] width 24 height 8
click at [147, 98] on div "{ "name" : "l2_teardown_notification" , "data" : { "messages" : { "220" : "Manu…" at bounding box center [174, 131] width 196 height 124
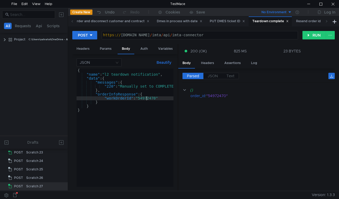
click at [147, 98] on div "{ "name" : "l2_teardown_notification" , "data" : { "messages" : { "220" : "Manu…" at bounding box center [174, 131] width 196 height 124
paste textarea "69011"
click at [311, 31] on button "RUN" at bounding box center [314, 35] width 24 height 8
click at [148, 99] on div "{ "name" : "l2_teardown_notification" , "data" : { "messages" : { "220" : "Manu…" at bounding box center [174, 131] width 196 height 124
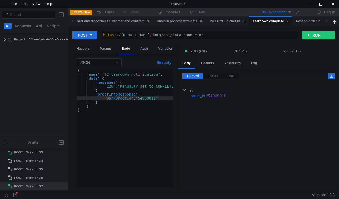
paste textarea "74605"
click at [308, 37] on button "RUN" at bounding box center [314, 35] width 24 height 8
click at [148, 99] on div "{ "name" : "l2_teardown_notification" , "data" : { "messages" : { "220" : "Manu…" at bounding box center [174, 131] width 196 height 124
paste textarea "589"
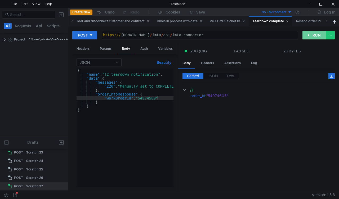
click at [306, 37] on button "RUN" at bounding box center [314, 35] width 24 height 8
click at [150, 97] on div "{ "name" : "l2_teardown_notification" , "data" : { "messages" : { "220" : "Manu…" at bounding box center [174, 131] width 196 height 124
paste textarea "76"
type textarea ""workOrderId": "54974576""
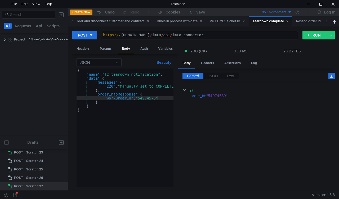
click at [313, 39] on div "POST https:// mbx.dfni.nl / imta / api / imta-connector ההההההההההההההההההההההה…" at bounding box center [203, 37] width 262 height 13
click at [310, 34] on button "RUN" at bounding box center [314, 35] width 24 height 8
click at [326, 22] on icon at bounding box center [326, 21] width 3 height 3
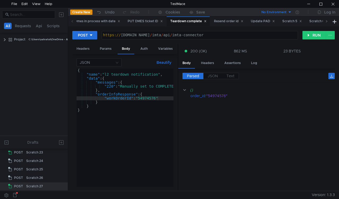
click at [326, 22] on icon at bounding box center [326, 21] width 3 height 3
click at [325, 22] on icon at bounding box center [326, 21] width 3 height 3
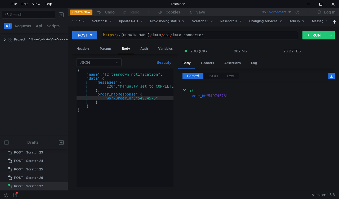
click at [325, 22] on icon at bounding box center [326, 21] width 3 height 3
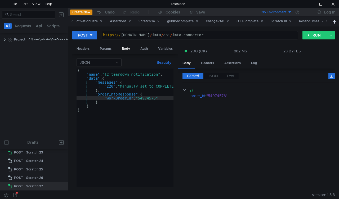
click at [325, 22] on icon at bounding box center [326, 21] width 3 height 3
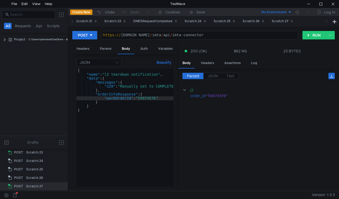
click at [325, 22] on icon at bounding box center [326, 21] width 3 height 3
click at [126, 23] on div "Scratch 23" at bounding box center [114, 22] width 21 height 6
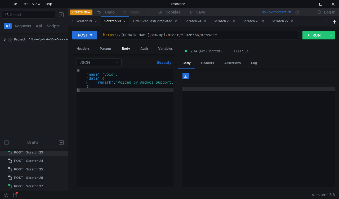
scroll to position [201, 0]
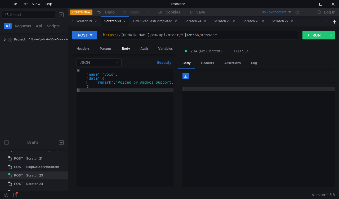
click at [184, 36] on div "https:// [DOMAIN_NAME] / om / api / order / 53026566 / message" at bounding box center [200, 39] width 196 height 12
paste textarea "4973158"
type textarea "[URL][DOMAIN_NAME]"
drag, startPoint x: 315, startPoint y: 36, endPoint x: 279, endPoint y: 92, distance: 67.0
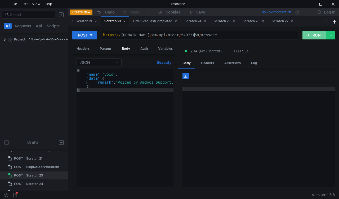
click at [315, 35] on button "RUN" at bounding box center [314, 35] width 24 height 8
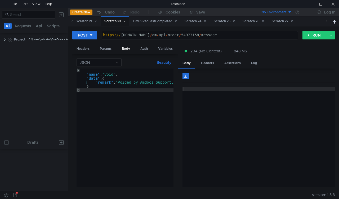
scroll to position [201, 0]
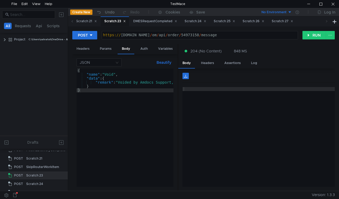
click at [186, 34] on div "https:// [DOMAIN_NAME] / om / api / order / 54973158 / message" at bounding box center [200, 39] width 196 height 12
paste textarea "3055315"
type textarea "[URL][DOMAIN_NAME]"
click at [307, 34] on button "RUN" at bounding box center [314, 35] width 24 height 8
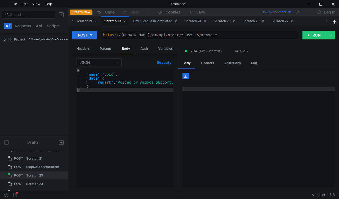
click at [72, 21] on icon at bounding box center [72, 21] width 3 height 3
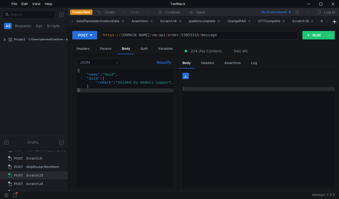
click at [72, 21] on icon at bounding box center [72, 21] width 3 height 3
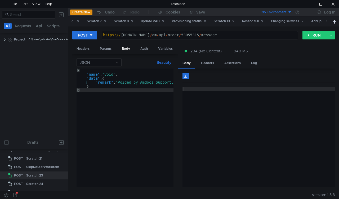
click at [72, 21] on icon at bounding box center [72, 21] width 3 height 3
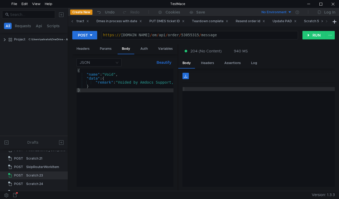
click at [72, 21] on icon at bounding box center [72, 21] width 3 height 3
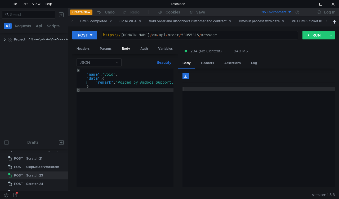
click at [72, 21] on icon at bounding box center [72, 21] width 3 height 3
click at [189, 22] on div "Void order and disconnect customer and contract" at bounding box center [190, 22] width 83 height 6
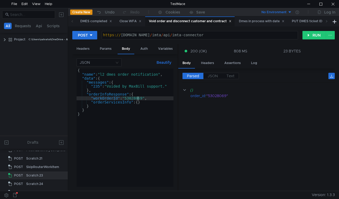
click at [137, 99] on div "{ "name" : "l2_dmes_order_notification" , "data" : { "messages" : { "235" : "Vo…" at bounding box center [124, 132] width 97 height 126
paste textarea "55315"
click at [315, 35] on button "RUN" at bounding box center [314, 35] width 24 height 8
click at [99, 87] on div "{ "name" : "l2_dmes_order_notification" , "data" : { "messages" : { "235" : "Vo…" at bounding box center [124, 132] width 97 height 126
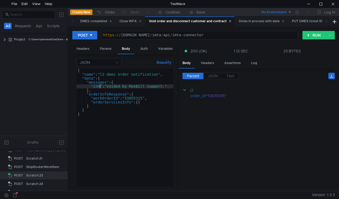
scroll to position [0, 1]
click at [316, 35] on button "RUN" at bounding box center [314, 35] width 24 height 8
click at [133, 98] on div "{ "name" : "l2_dmes_order_notification" , "data" : { "messages" : { "230" : "Vo…" at bounding box center [124, 132] width 97 height 126
paste textarea "141857"
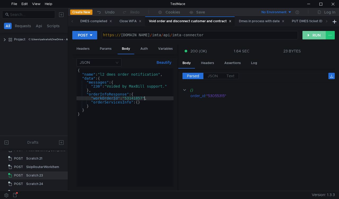
click at [306, 38] on button "RUN" at bounding box center [314, 35] width 24 height 8
click at [99, 86] on div "{ "name" : "l2_dmes_order_notification" , "data" : { "messages" : { "230" : "Vo…" at bounding box center [124, 132] width 97 height 126
type textarea ""235": "Voided by MaxBill support.""
click at [304, 36] on button "RUN" at bounding box center [314, 35] width 24 height 8
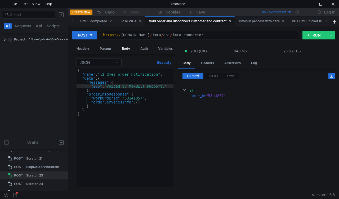
click at [325, 21] on icon at bounding box center [326, 21] width 3 height 3
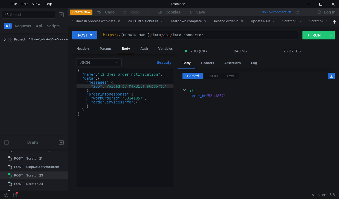
click at [325, 21] on icon at bounding box center [326, 21] width 3 height 3
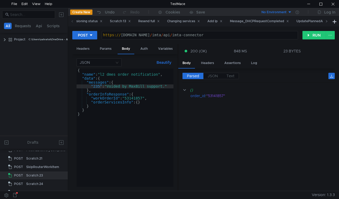
click at [325, 21] on icon at bounding box center [326, 21] width 3 height 3
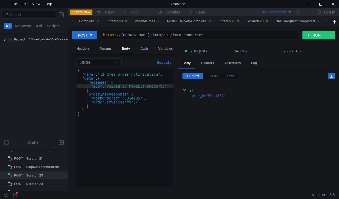
click at [325, 21] on icon at bounding box center [326, 21] width 3 height 3
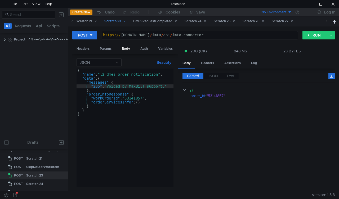
click at [126, 20] on div "Scratch 23" at bounding box center [114, 22] width 21 height 6
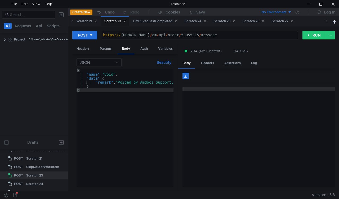
click at [126, 20] on div "Scratch 23" at bounding box center [114, 22] width 21 height 6
click at [179, 37] on div "https:// mbx.dfni.nl / om / api / order / 53055315 / message" at bounding box center [200, 39] width 196 height 12
click at [180, 36] on div "https:// mbx.dfni.nl / om / api / order / 53055315 / message" at bounding box center [200, 39] width 196 height 12
click at [184, 36] on div "https:// mbx.dfni.nl / om / api / order / 53055315 / message" at bounding box center [200, 39] width 196 height 12
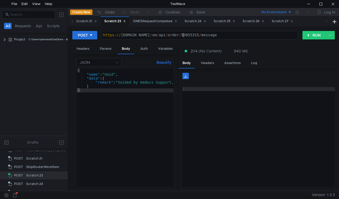
click at [184, 36] on div "https:// mbx.dfni.nl / om / api / order / 53055315 / message" at bounding box center [200, 39] width 196 height 12
paste textarea "141857"
type textarea "[URL][DOMAIN_NAME]"
click at [309, 38] on button "RUN" at bounding box center [314, 35] width 24 height 8
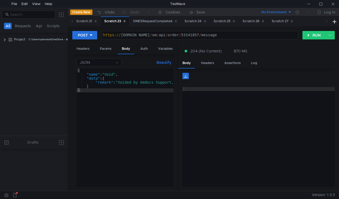
scroll to position [201, 0]
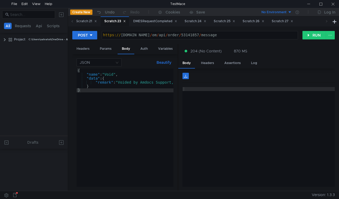
scroll to position [201, 0]
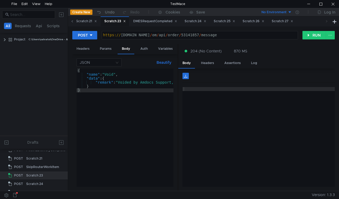
click at [74, 20] on span at bounding box center [72, 21] width 8 height 10
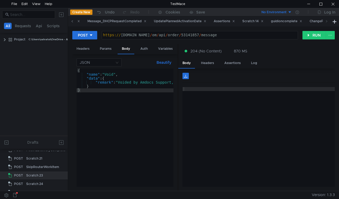
click at [74, 20] on span at bounding box center [72, 21] width 8 height 10
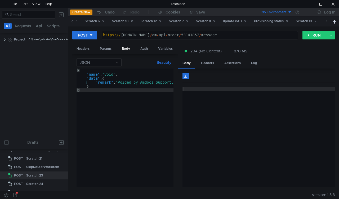
click at [74, 20] on span at bounding box center [72, 21] width 8 height 10
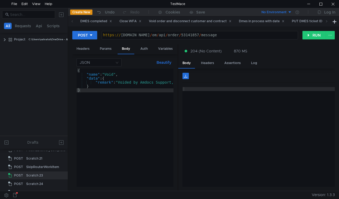
click at [74, 20] on span at bounding box center [72, 21] width 8 height 10
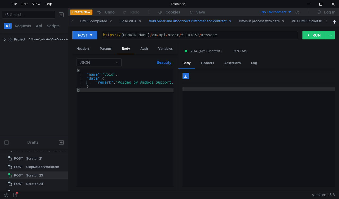
drag, startPoint x: 74, startPoint y: 20, endPoint x: 160, endPoint y: 22, distance: 85.7
click at [160, 22] on div "DMES completed Close WFA Void order and disconnect customer and contract Dmes i…" at bounding box center [199, 21] width 263 height 10
click at [160, 22] on div "Void order and disconnect customer and contract" at bounding box center [190, 22] width 83 height 6
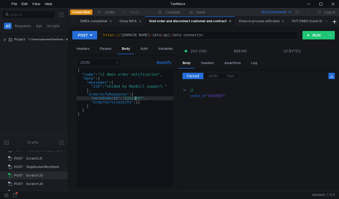
click at [136, 98] on div "{ "name" : "l2_dmes_order_notification" , "data" : { "messages" : { "235" : "Vo…" at bounding box center [124, 132] width 97 height 126
paste textarea "4763193"
click at [308, 33] on button "RUN" at bounding box center [314, 35] width 24 height 8
click at [99, 86] on div "{ "name" : "l2_dmes_order_notification" , "data" : { "messages" : { "235" : "Vo…" at bounding box center [124, 132] width 97 height 126
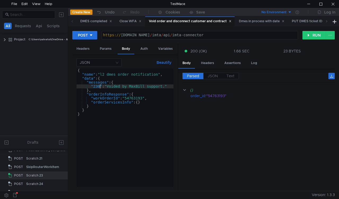
scroll to position [0, 1]
click at [318, 33] on button "RUN" at bounding box center [314, 35] width 24 height 8
click at [135, 98] on div "{ "name" : "l2_dmes_order_notification" , "data" : { "messages" : { "230" : "Vo…" at bounding box center [124, 132] width 97 height 126
paste textarea "903651"
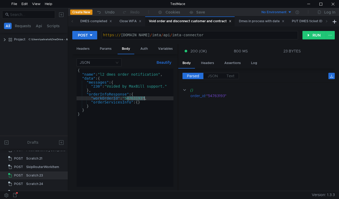
type textarea ""workOrderId": "54903651","
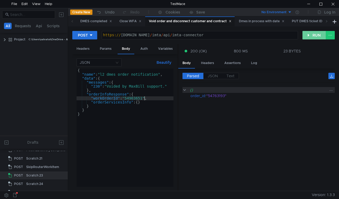
click at [303, 38] on button "RUN" at bounding box center [314, 35] width 24 height 8
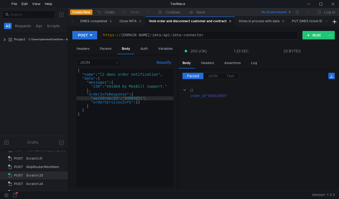
scroll to position [0, 1]
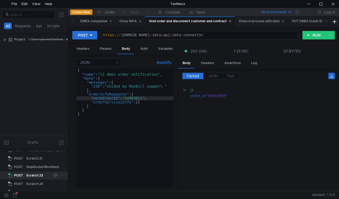
click at [38, 175] on div "Scratch 23" at bounding box center [34, 175] width 17 height 8
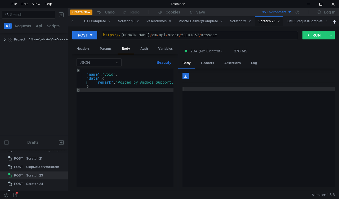
click at [192, 32] on div "https:// [DOMAIN_NAME] / om / api / order / 53141857 / message" at bounding box center [200, 35] width 196 height 8
click at [191, 33] on div "https:// [DOMAIN_NAME] / om / api / order / 53141857 / message" at bounding box center [200, 35] width 196 height 8
click at [190, 35] on div "https:// [DOMAIN_NAME] / om / api / order / 53141857 / message" at bounding box center [200, 35] width 196 height 8
click at [190, 35] on div "https:// [DOMAIN_NAME] / om / api / order / 53141857 / message" at bounding box center [200, 39] width 196 height 12
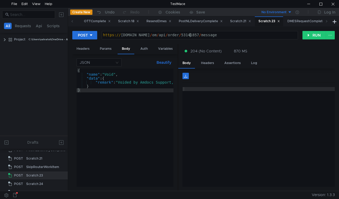
click at [188, 35] on div "https:// [DOMAIN_NAME] / om / api / order / 53141857 / message" at bounding box center [200, 39] width 196 height 12
paste textarea "4763193"
type textarea "[URL][DOMAIN_NAME]"
click at [309, 35] on button "RUN" at bounding box center [314, 35] width 24 height 8
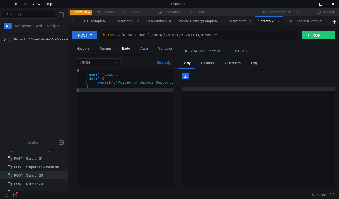
click at [71, 21] on icon at bounding box center [72, 21] width 3 height 3
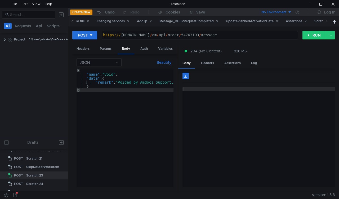
click at [71, 21] on icon at bounding box center [72, 21] width 3 height 3
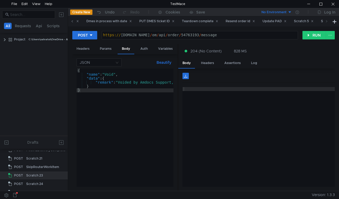
click at [71, 21] on icon at bounding box center [72, 21] width 3 height 3
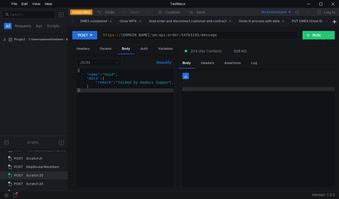
click at [71, 21] on icon at bounding box center [72, 21] width 3 height 3
click at [172, 19] on div "Void order and disconnect customer and contract" at bounding box center [190, 22] width 83 height 6
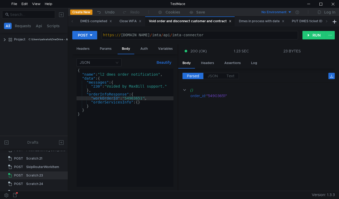
click at [134, 97] on div "{ "name" : "l2_dmes_order_notification" , "data" : { "messages" : { "230" : "Vo…" at bounding box center [124, 132] width 97 height 126
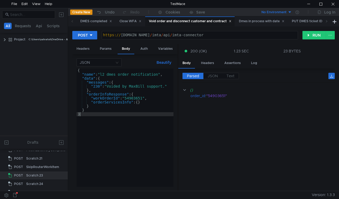
click at [151, 121] on div "{ "name" : "l2_dmes_order_notification" , "data" : { "messages" : { "230" : "Vo…" at bounding box center [124, 132] width 97 height 126
type textarea "}"
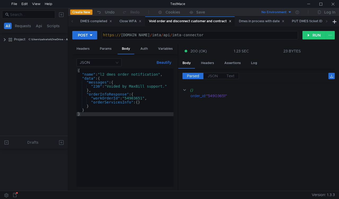
scroll to position [201, 0]
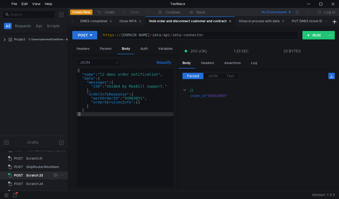
click at [34, 177] on div "Scratch 23" at bounding box center [34, 175] width 17 height 8
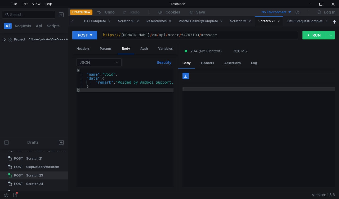
click at [181, 34] on div "https:// mbx.dfni.nl / om / api / order / 54763193 / message" at bounding box center [200, 39] width 196 height 12
paste textarea "939234"
type textarea "https://mbx.dfni.nl/om/api/order/54939234/message"
click at [309, 36] on button "RUN" at bounding box center [314, 35] width 24 height 8
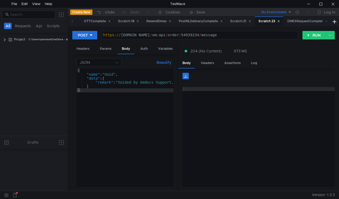
scroll to position [0, 0]
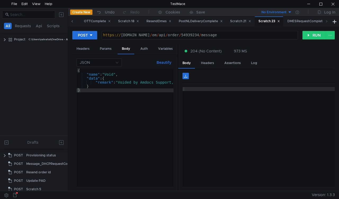
click at [72, 21] on icon at bounding box center [72, 21] width 3 height 3
click at [72, 21] on icon at bounding box center [71, 21] width 1 height 2
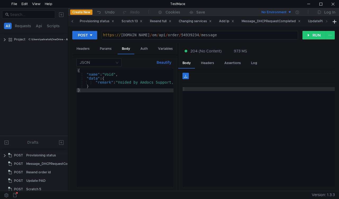
click at [72, 21] on icon at bounding box center [71, 21] width 1 height 2
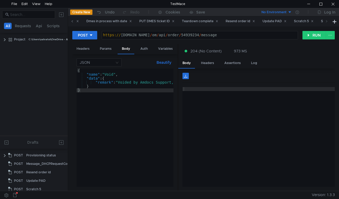
click at [72, 21] on icon at bounding box center [71, 21] width 1 height 2
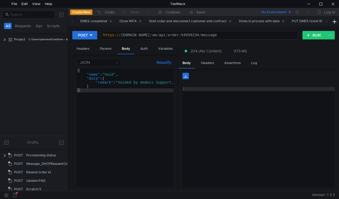
click at [72, 21] on icon at bounding box center [71, 21] width 1 height 2
click at [129, 21] on div "Close WFA" at bounding box center [130, 22] width 22 height 6
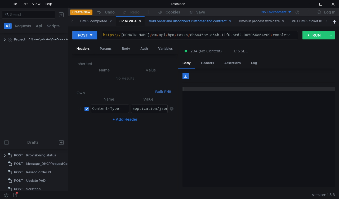
click at [184, 25] on div "Void order and disconnect customer and contract" at bounding box center [189, 21] width 89 height 10
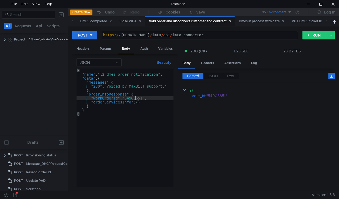
click at [135, 98] on div "{ "name" : "l2_dmes_order_notification" , "data" : { "messages" : { "230" : "Vo…" at bounding box center [124, 132] width 97 height 126
paste textarea "39234"
click at [100, 85] on div "{ "name" : "l2_dmes_order_notification" , "data" : { "messages" : { "230" : "Vo…" at bounding box center [124, 132] width 97 height 126
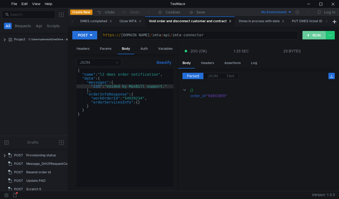
click at [309, 35] on button "RUN" at bounding box center [314, 35] width 24 height 8
click at [99, 86] on div "{ "name" : "l2_dmes_order_notification" , "data" : { "messages" : { "235" : "Vo…" at bounding box center [124, 132] width 97 height 126
type textarea ""230": "Voided by MaxBill support.""
click at [310, 33] on button "RUN" at bounding box center [314, 35] width 24 height 8
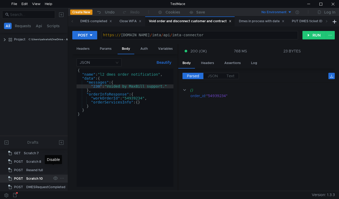
scroll to position [79, 0]
click at [32, 178] on div "Add Ip" at bounding box center [31, 178] width 10 height 8
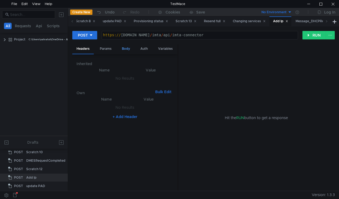
click at [124, 48] on div "Body" at bounding box center [125, 49] width 17 height 10
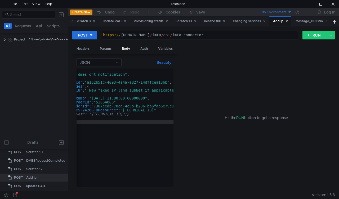
scroll to position [0, 33]
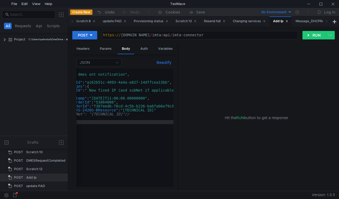
scroll to position [0, 33]
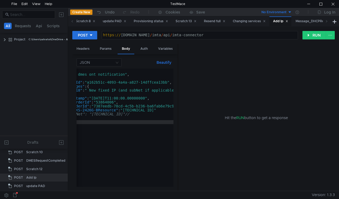
type textarea "}"
drag, startPoint x: 116, startPoint y: 157, endPoint x: 128, endPoint y: 142, distance: 18.8
click at [128, 142] on div "{ "name" : "l2_dmes_ont_notification" , "data" : { "eventId" : "a162b51c-4093-4…" at bounding box center [112, 131] width 138 height 124
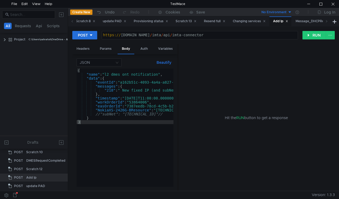
scroll to position [0, 0]
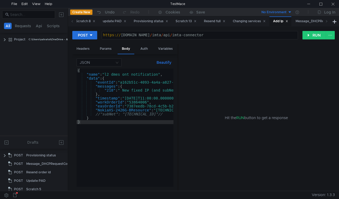
scroll to position [79, 0]
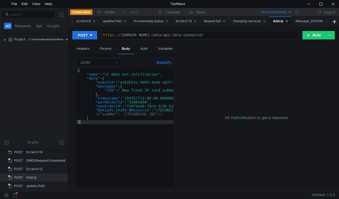
type textarea "[URL][DOMAIN_NAME]"
drag, startPoint x: 193, startPoint y: 33, endPoint x: 69, endPoint y: 24, distance: 124.1
click at [69, 24] on nz-tabset "DMES completed Close WFA Void order and disconnect customer and contract Dmes i…" at bounding box center [203, 103] width 271 height 174
click at [71, 22] on icon at bounding box center [72, 21] width 3 height 3
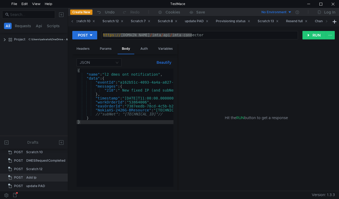
click at [71, 22] on icon at bounding box center [72, 21] width 3 height 3
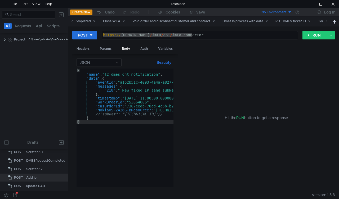
click at [71, 22] on icon at bounding box center [72, 21] width 3 height 3
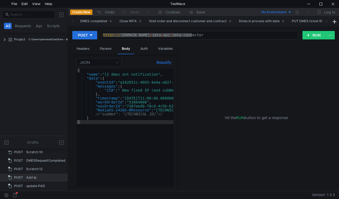
click at [71, 22] on icon at bounding box center [72, 21] width 3 height 3
click at [96, 21] on div "DMES completed" at bounding box center [96, 22] width 32 height 6
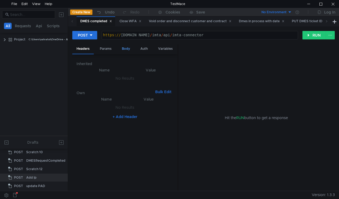
click at [126, 49] on div "Body" at bounding box center [125, 49] width 17 height 10
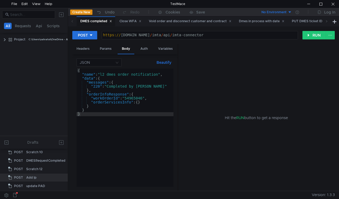
click at [132, 98] on div "{ "name" : "l2_dmes_order_notification" , "data" : { "messages" : { "220" : "Co…" at bounding box center [124, 132] width 97 height 126
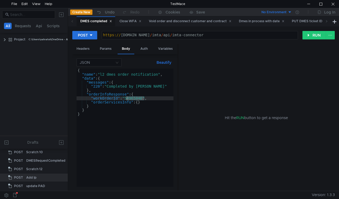
click at [132, 98] on div "{ "name" : "l2_dmes_order_notification" , "data" : { "messages" : { "220" : "Co…" at bounding box center [124, 132] width 97 height 126
paste textarea "41711"
click at [98, 86] on div "{ "name" : "l2_dmes_order_notification" , "data" : { "messages" : { "220" : "Co…" at bounding box center [124, 132] width 97 height 126
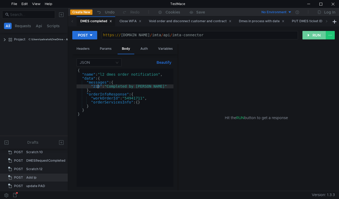
type textarea ""210": "Completed by [PERSON_NAME]""
click at [308, 35] on button "RUN" at bounding box center [314, 35] width 24 height 8
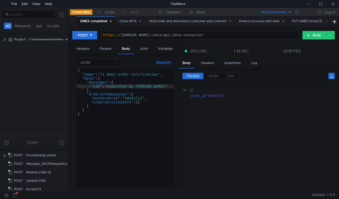
scroll to position [0, 1]
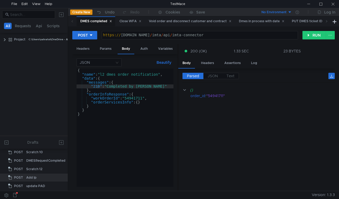
scroll to position [0, 1]
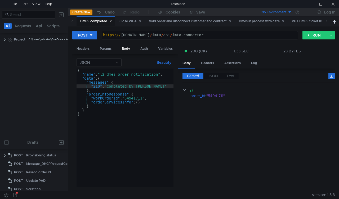
scroll to position [0, 1]
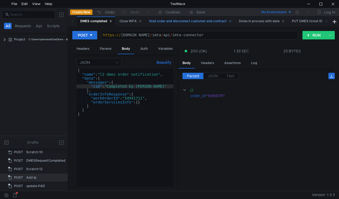
click at [167, 23] on div "Void order and disconnect customer and contract" at bounding box center [190, 22] width 83 height 6
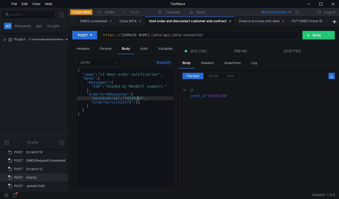
click at [137, 97] on div "{ "name" : "l2_dmes_order_notification" , "data" : { "messages" : { "230" : "Vo…" at bounding box center [124, 132] width 97 height 126
click at [137, 97] on div "{ "name" : "l2_dmes_order_notification" , "data" : { "messages" : { "230" : "Vo…" at bounding box center [124, 128] width 97 height 118
click at [130, 96] on div "{ "name" : "l2_dmes_order_notification" , "data" : { "messages" : { "230" : "Vo…" at bounding box center [124, 132] width 97 height 126
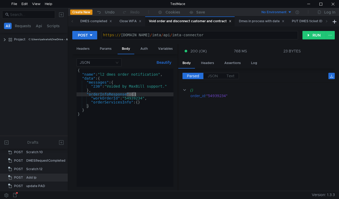
click at [132, 98] on div "{ "name" : "l2_dmes_order_notification" , "data" : { "messages" : { "230" : "Vo…" at bounding box center [124, 132] width 97 height 126
type textarea ""workOrderId": "54939234","
click at [132, 98] on div "{ "name" : "l2_dmes_order_notification" , "data" : { "messages" : { "230" : "Vo…" at bounding box center [124, 132] width 97 height 126
click at [132, 98] on div "{ "name" : "l2_dmes_order_notification" , "data" : { "messages" : { "230" : "Vo…" at bounding box center [124, 128] width 97 height 118
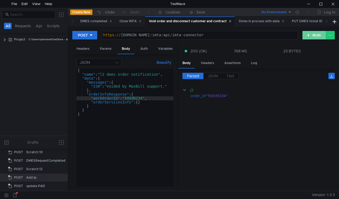
click at [306, 37] on button "RUN" at bounding box center [314, 35] width 24 height 8
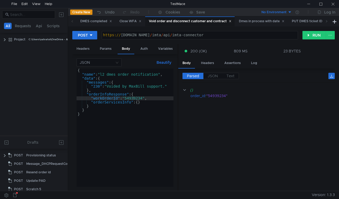
scroll to position [79, 0]
